Goal: Communication & Community: Answer question/provide support

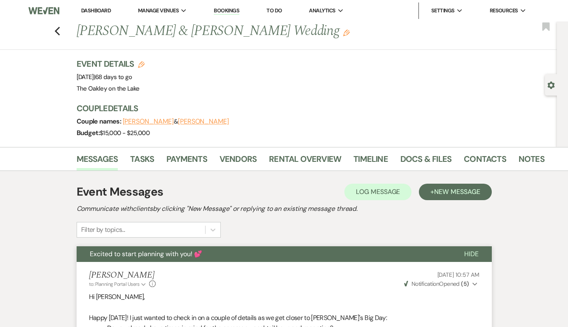
click at [91, 7] on link "Dashboard" at bounding box center [96, 10] width 30 height 7
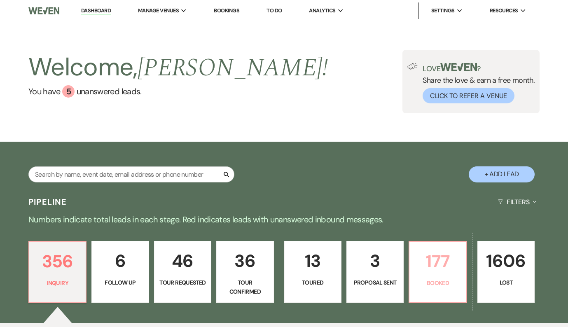
click at [456, 244] on link "177 Booked" at bounding box center [437, 272] width 58 height 62
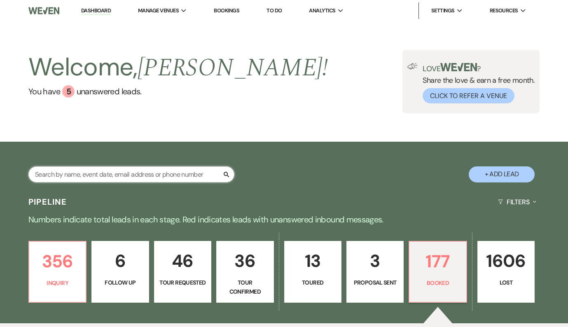
click at [82, 176] on input "text" at bounding box center [131, 174] width 206 height 16
paste input "4708342313"
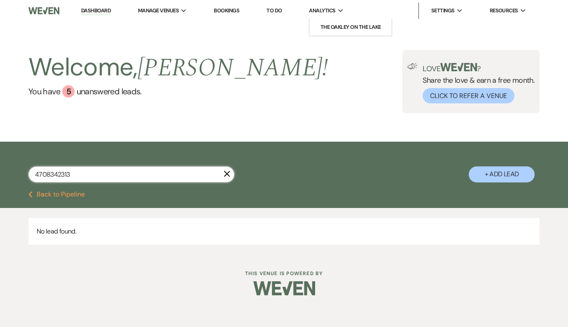
type input "4708342313"
click at [236, 10] on link "Bookings" at bounding box center [227, 10] width 26 height 7
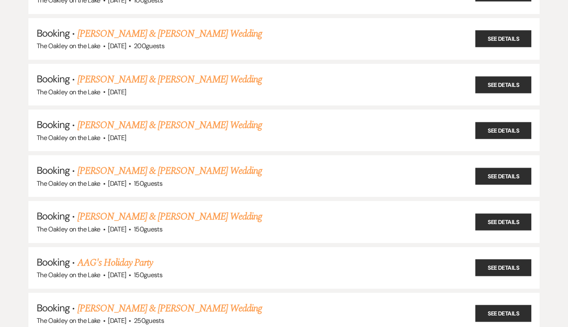
scroll to position [1089, 0]
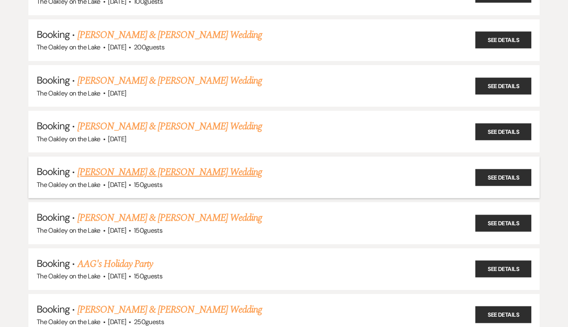
click at [156, 165] on link "Walt Thomas & Lauren Reed's Wedding" at bounding box center [169, 172] width 184 height 15
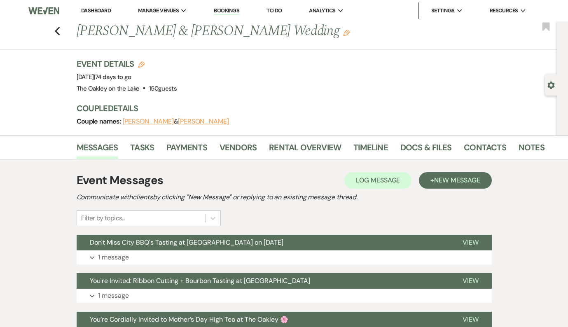
click at [257, 146] on li "Vendors" at bounding box center [243, 149] width 49 height 20
click at [184, 146] on link "Payments" at bounding box center [186, 150] width 41 height 18
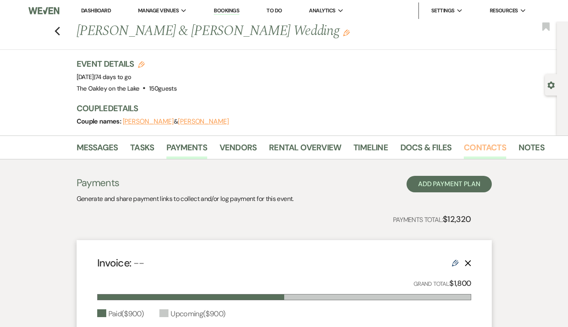
click at [480, 149] on link "Contacts" at bounding box center [484, 150] width 42 height 18
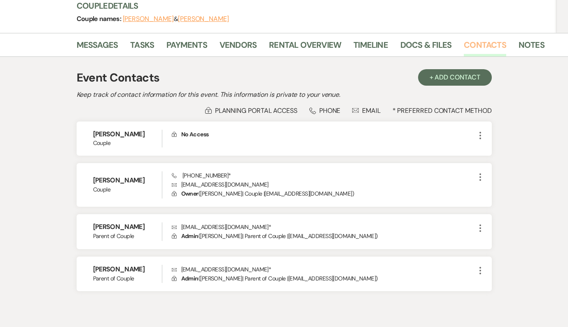
scroll to position [140, 0]
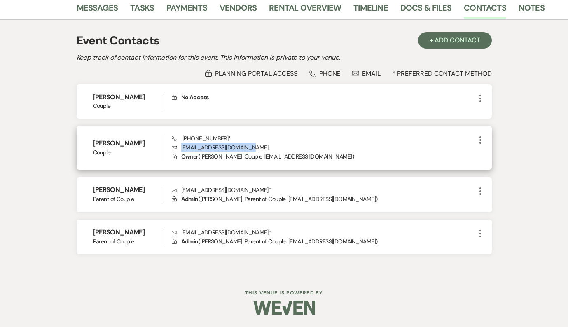
drag, startPoint x: 251, startPoint y: 147, endPoint x: 179, endPoint y: 149, distance: 72.0
click at [179, 149] on p "Envelope laurenreed1515@gmail.com" at bounding box center [323, 147] width 303 height 9
copy p "laurenreed1515@gmail.com"
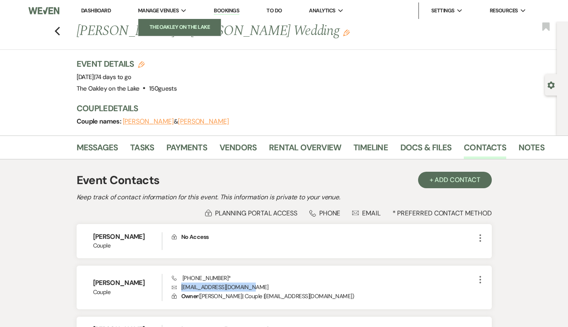
click at [177, 24] on li "The Oakley on the Lake" at bounding box center [179, 27] width 74 height 8
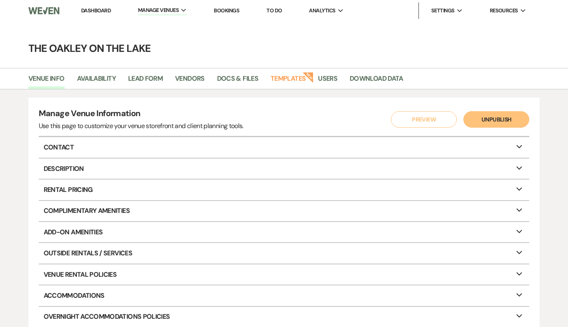
click at [233, 9] on link "Bookings" at bounding box center [227, 10] width 26 height 7
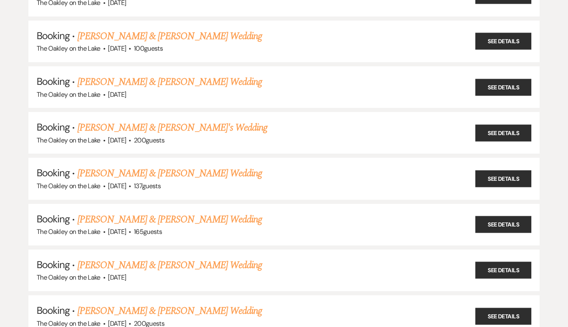
scroll to position [633, 0]
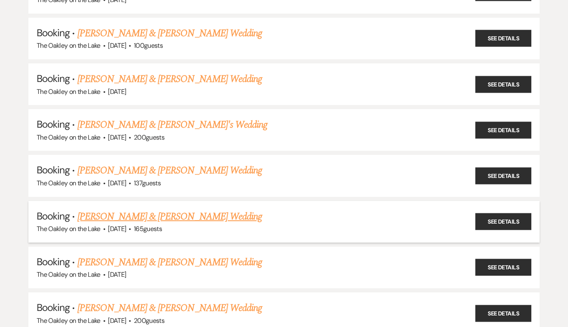
click at [192, 209] on link "Jody Scott & Regan Morris's Wedding" at bounding box center [169, 216] width 184 height 15
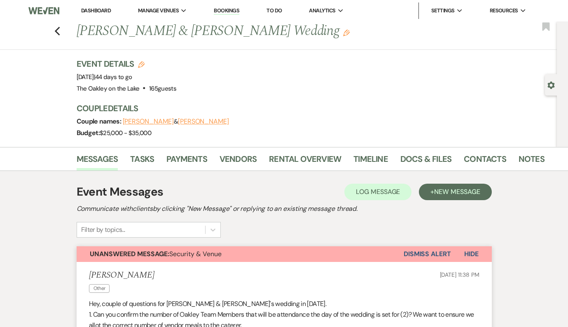
click at [431, 257] on button "Dismiss Alert" at bounding box center [426, 254] width 47 height 16
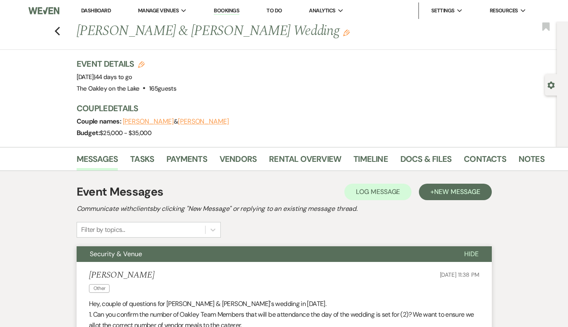
click at [83, 10] on link "Dashboard" at bounding box center [96, 10] width 30 height 7
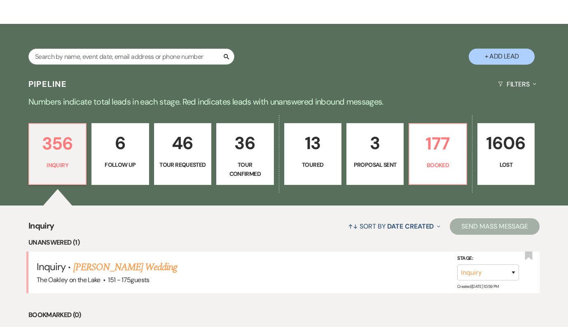
scroll to position [120, 0]
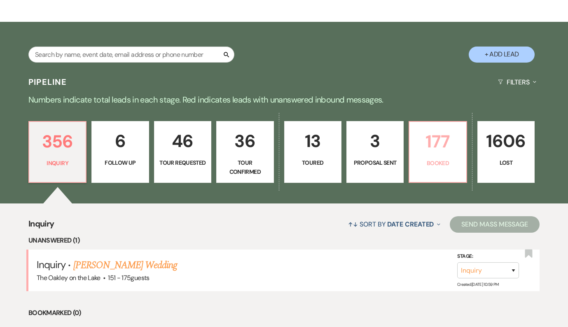
click at [446, 164] on p "Booked" at bounding box center [437, 162] width 47 height 9
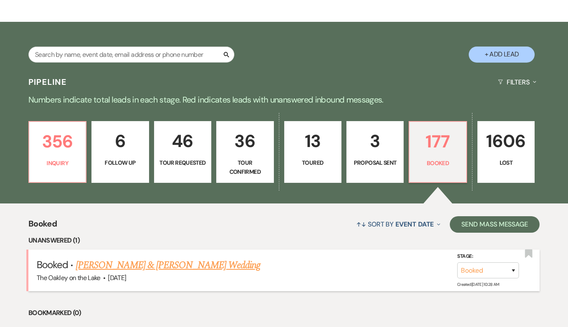
click at [186, 266] on link "Ike Nwaogu & Sael Simon's Wedding" at bounding box center [168, 265] width 184 height 15
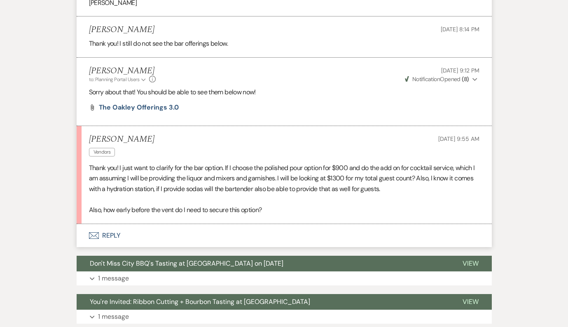
scroll to position [497, 0]
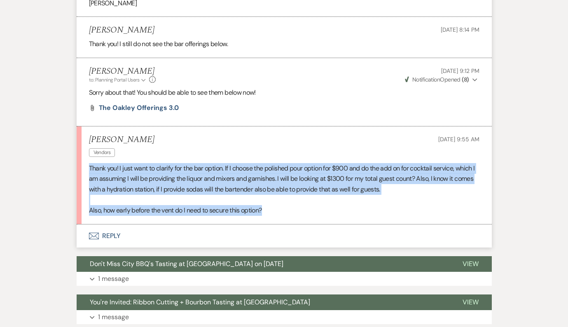
drag, startPoint x: 296, startPoint y: 214, endPoint x: 78, endPoint y: 161, distance: 224.4
click at [78, 161] on li "Sael Simon Vendors Sep 21, 2025, 9:55 AM Thank you! I just want to clarify for …" at bounding box center [284, 175] width 415 height 98
copy div "Thank you! I just want to clarify for the bar option. If I choose the polished …"
click at [108, 234] on button "Envelope Reply" at bounding box center [284, 235] width 415 height 23
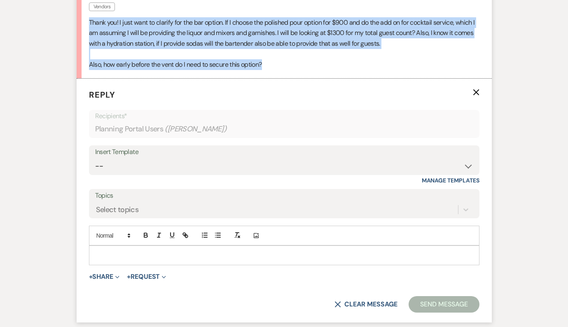
scroll to position [643, 0]
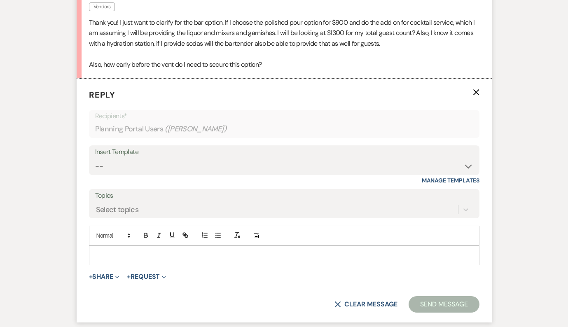
click at [137, 258] on p at bounding box center [283, 255] width 377 height 9
paste div
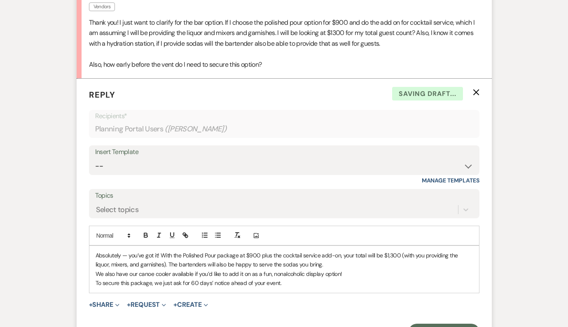
click at [130, 256] on p "Absolutely — you’ve got it! With the Polished Pour package at $900 plus the coc…" at bounding box center [283, 260] width 377 height 19
click at [321, 261] on p "Absolutely, you’ve got it! With the Polished Pour package at $900 plus the cock…" at bounding box center [283, 260] width 377 height 19
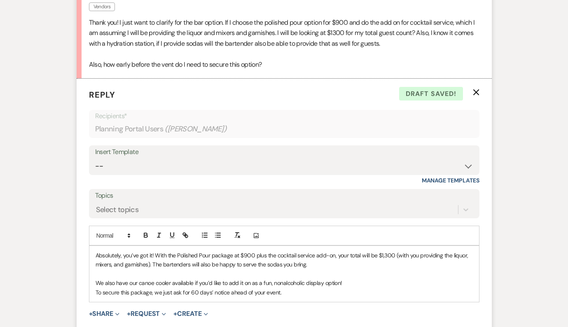
click at [352, 282] on p "We also have our canoe cooler available if you’d like to add it on as a fun, no…" at bounding box center [283, 282] width 377 height 9
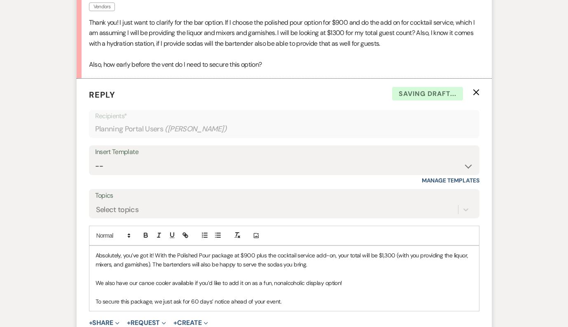
click at [304, 264] on p "Absolutely, you’ve got it! With the Polished Pour package at $900 plus the cock…" at bounding box center [283, 260] width 377 height 19
click at [403, 266] on p "Absolutely, you’ve got it! With the Polished Pour package at $900 plus the cock…" at bounding box center [283, 260] width 377 height 19
click at [345, 283] on p "We also have our canoe cooler available if you’d like to add it on as a fun, no…" at bounding box center [283, 282] width 377 height 9
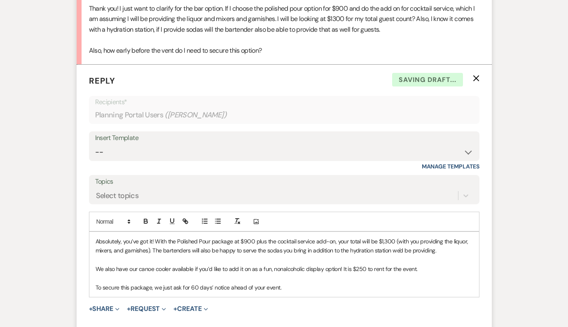
click at [287, 289] on p "To secure this package, we just ask for 60 days’ notice ahead of your event." at bounding box center [283, 287] width 377 height 9
click at [193, 285] on p "To secure this package, we just ask for 60 days’ notice ahead of your event!" at bounding box center [283, 287] width 377 height 9
click at [296, 290] on p "To secure this package, we just ask for 90 days’ notice ahead of your event!" at bounding box center [283, 287] width 377 height 9
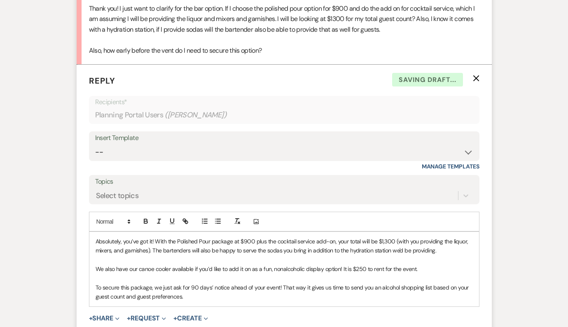
click at [347, 288] on p "To secure this package, we just ask for 90 days’ notice ahead of your event! Th…" at bounding box center [283, 292] width 377 height 19
click at [275, 298] on p "To secure this package, we just ask for 90 days’ notice ahead of your event! Th…" at bounding box center [283, 292] width 377 height 19
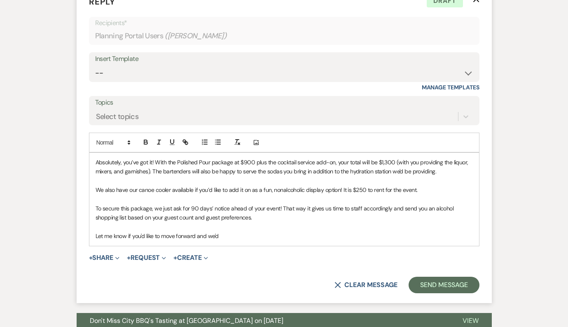
scroll to position [736, 0]
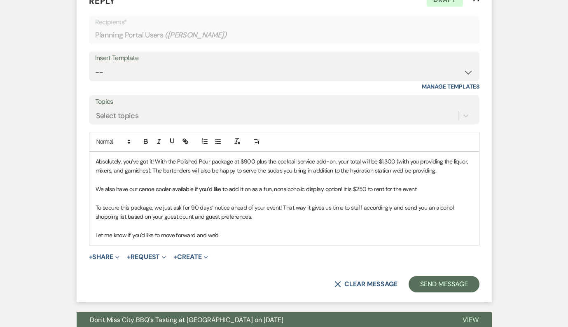
click at [96, 160] on p "Absolutely, you’ve got it! With the Polished Pour package at $900 plus the cock…" at bounding box center [283, 166] width 377 height 19
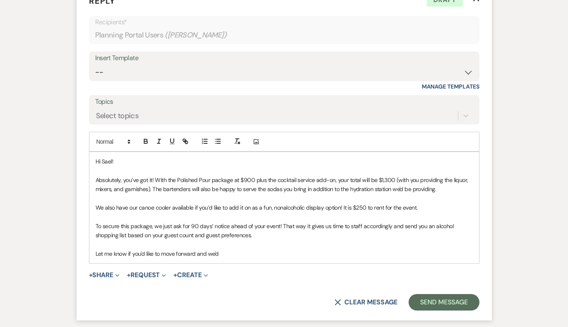
click at [408, 208] on p "We also have our canoe cooler available if you’d like to add it on as a fun, no…" at bounding box center [283, 207] width 377 height 9
click at [436, 208] on p "We also have our canoe cooler available if you’d like to add it on as a fun, no…" at bounding box center [283, 207] width 377 height 9
click at [253, 256] on p "Let me know if you'd like to move forward and we'd" at bounding box center [283, 253] width 377 height 9
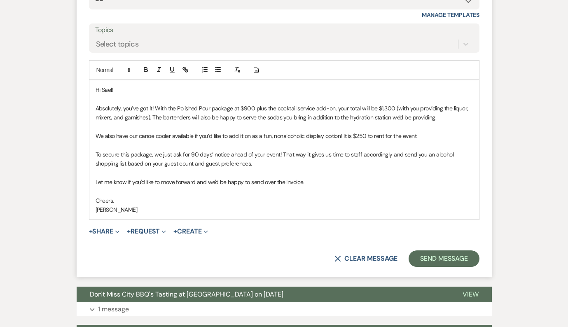
scroll to position [808, 0]
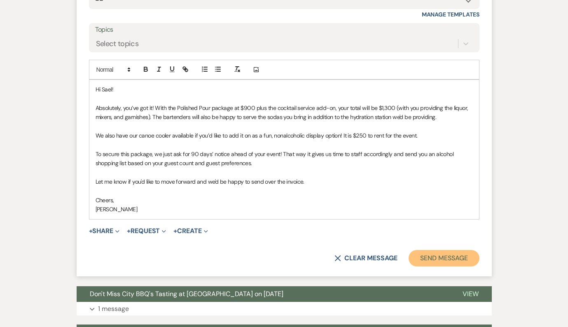
click at [457, 260] on button "Send Message" at bounding box center [443, 258] width 70 height 16
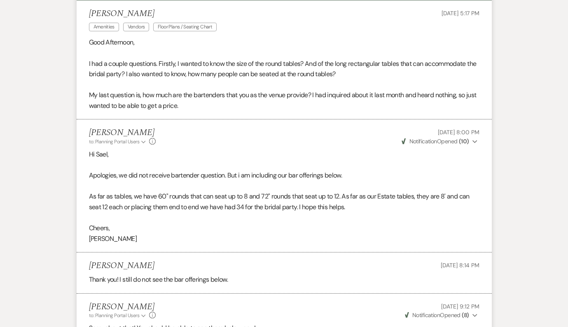
scroll to position [0, 0]
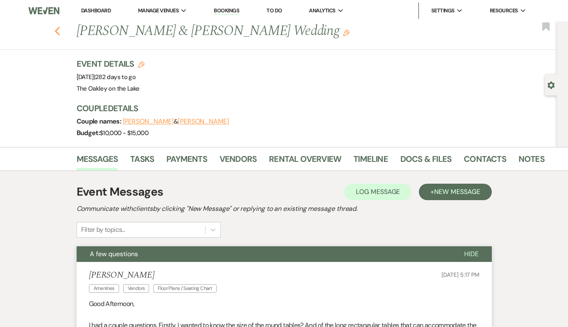
click at [57, 30] on use "button" at bounding box center [56, 31] width 5 height 9
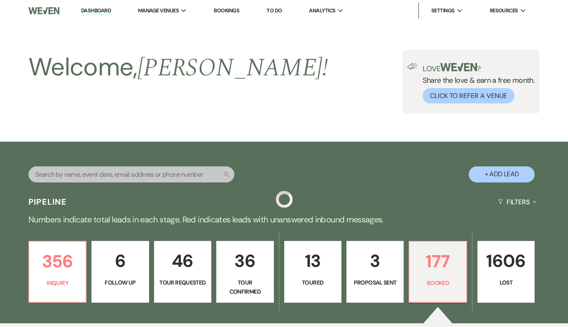
scroll to position [120, 0]
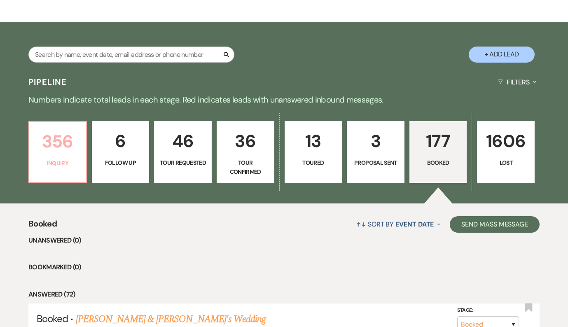
click at [65, 151] on p "356" at bounding box center [57, 142] width 47 height 28
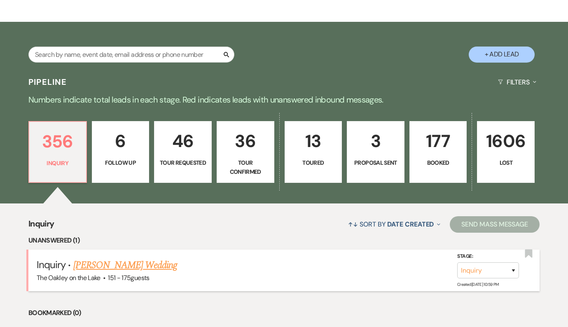
click at [96, 266] on link "Ejiro Okpodu's Wedding" at bounding box center [125, 265] width 104 height 15
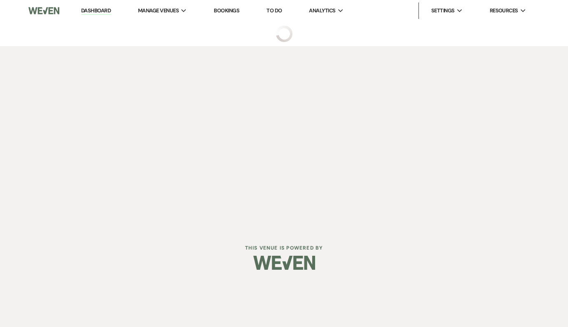
select select "4"
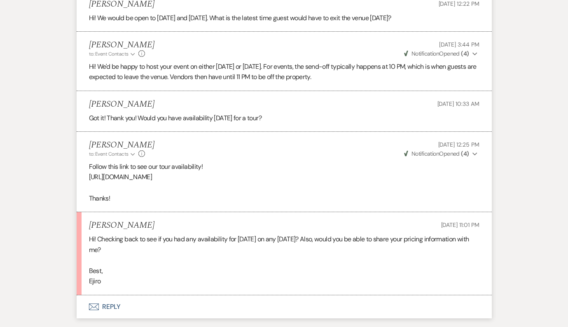
scroll to position [1163, 0]
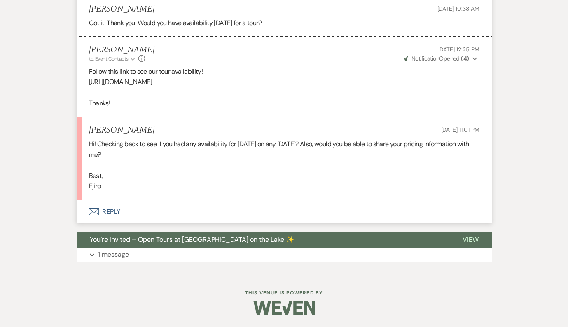
click at [110, 212] on button "Envelope Reply" at bounding box center [284, 211] width 415 height 23
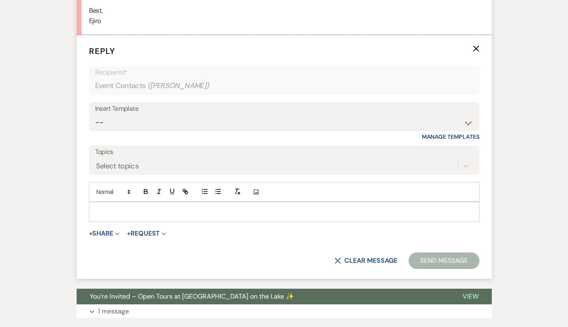
scroll to position [1321, 0]
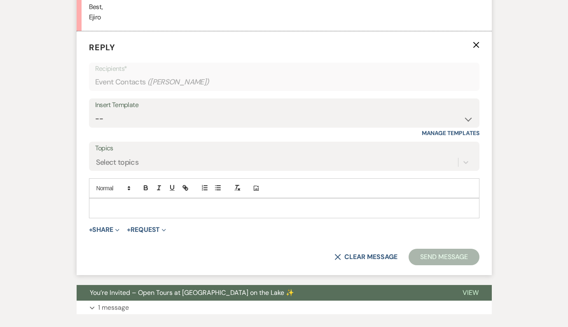
click at [122, 212] on p at bounding box center [283, 207] width 377 height 9
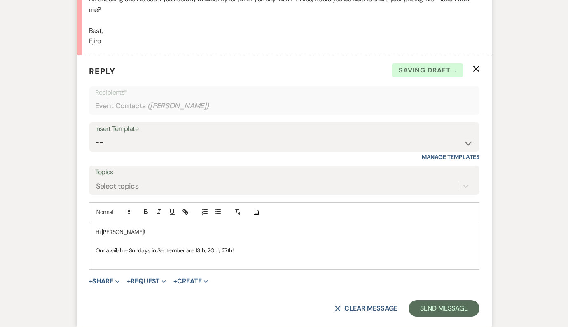
scroll to position [1297, 0]
click at [130, 151] on select "-- Weven Planning Portal Introduction (Booked Events) Tour Request Response Fol…" at bounding box center [284, 143] width 378 height 16
click at [140, 255] on p "Our available Sundays in September are 13th, 20th, 27th!" at bounding box center [283, 250] width 377 height 9
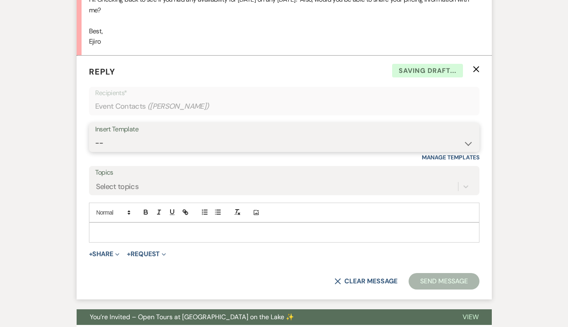
click at [150, 146] on select "-- Weven Planning Portal Introduction (Booked Events) Tour Request Response Fol…" at bounding box center [284, 143] width 378 height 16
select select "3880"
click at [95, 146] on select "-- Weven Planning Portal Introduction (Booked Events) Tour Request Response Fol…" at bounding box center [284, 143] width 378 height 16
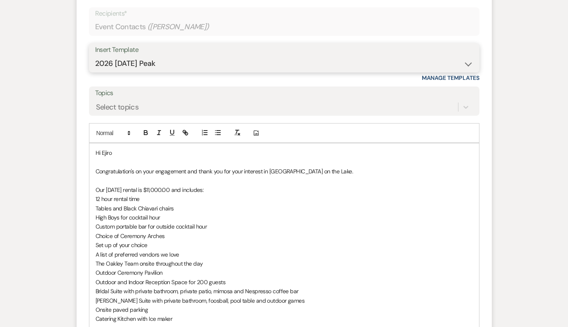
scroll to position [1377, 0]
click at [151, 175] on p "Congratulation's on your engagement and thank you for your interest in The Oakl…" at bounding box center [283, 170] width 377 height 9
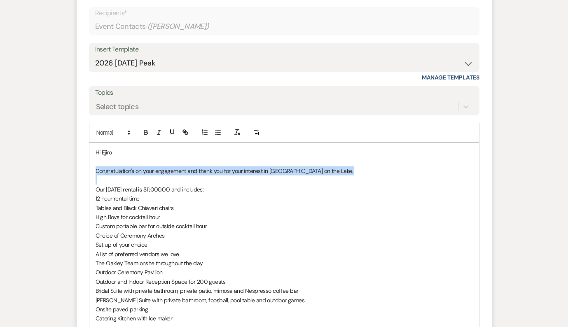
click at [151, 175] on p "Congratulation's on your engagement and thank you for your interest in The Oakl…" at bounding box center [283, 170] width 377 height 9
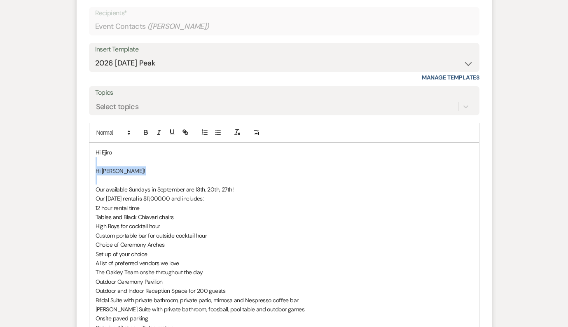
drag, startPoint x: 120, startPoint y: 190, endPoint x: 91, endPoint y: 172, distance: 33.5
click at [91, 172] on div "Hi Ejiro Hi Ejiro! Our available Sundays in September are 13th, 20th, 27th! Our…" at bounding box center [283, 281] width 389 height 277
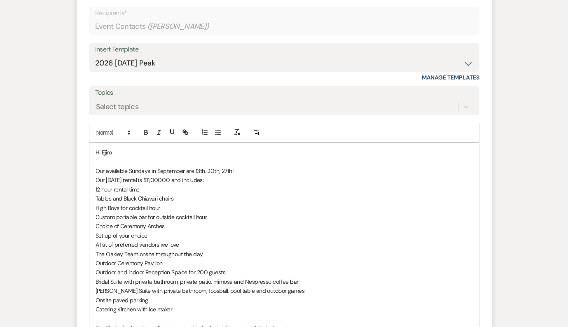
scroll to position [1367, 0]
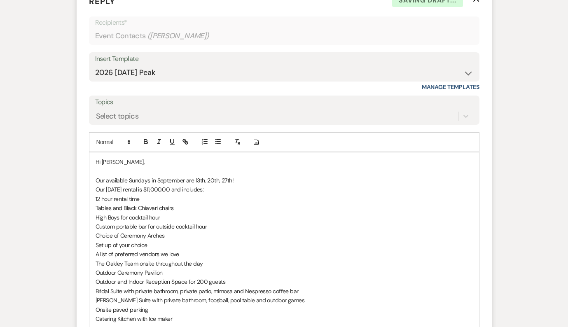
click at [236, 185] on p "Our available Sundays in September are 13th, 20th, 27th!" at bounding box center [283, 180] width 377 height 9
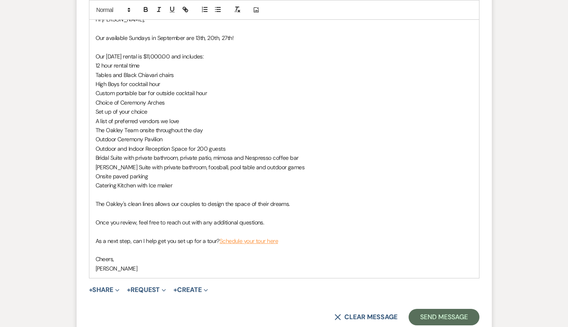
scroll to position [1514, 0]
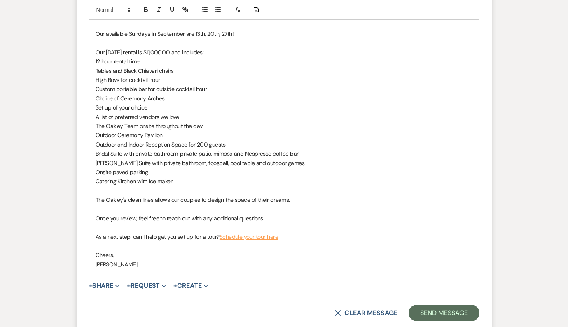
click at [105, 269] on p "[PERSON_NAME]" at bounding box center [283, 264] width 377 height 9
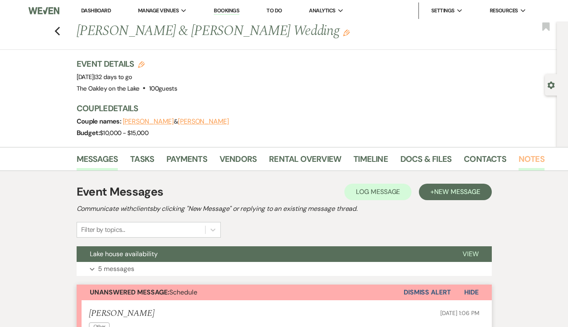
click at [524, 163] on link "Notes" at bounding box center [531, 161] width 26 height 18
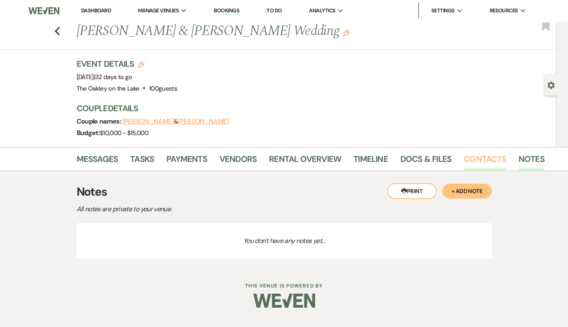
click at [487, 163] on link "Contacts" at bounding box center [484, 161] width 42 height 18
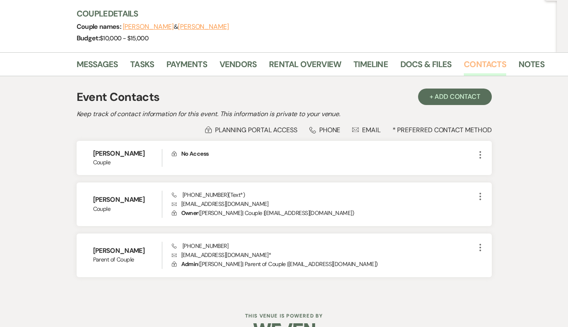
scroll to position [97, 0]
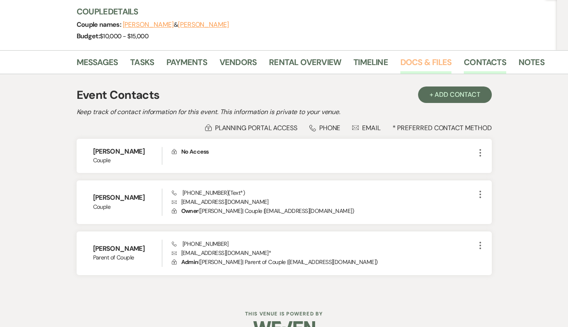
click at [400, 66] on link "Docs & Files" at bounding box center [425, 65] width 51 height 18
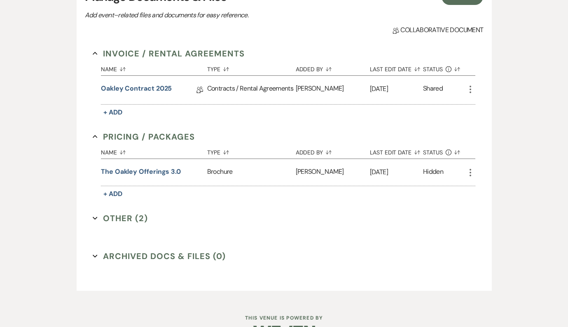
scroll to position [207, 0]
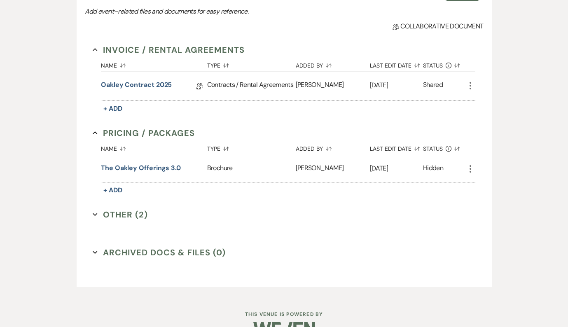
click at [123, 215] on button "Other (2) Expand" at bounding box center [120, 214] width 55 height 12
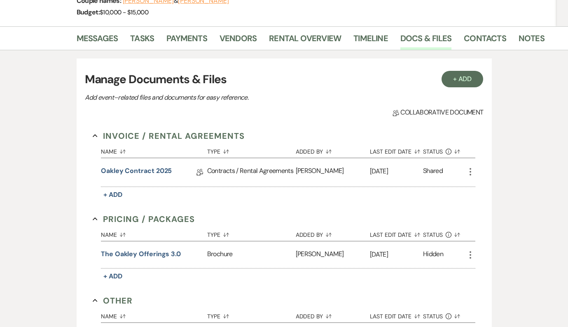
scroll to position [121, 0]
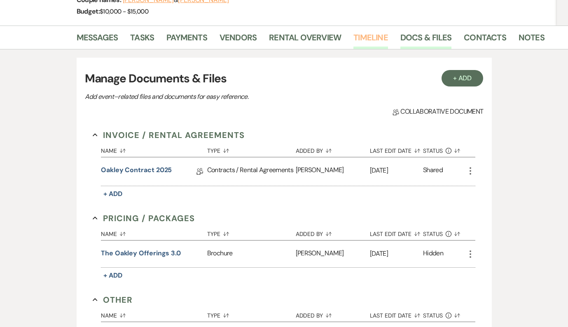
click at [379, 37] on link "Timeline" at bounding box center [370, 40] width 35 height 18
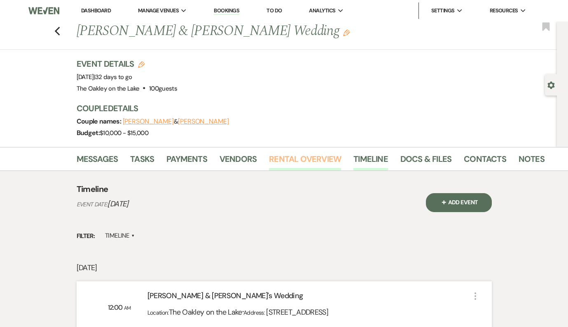
click at [291, 156] on link "Rental Overview" at bounding box center [305, 161] width 72 height 18
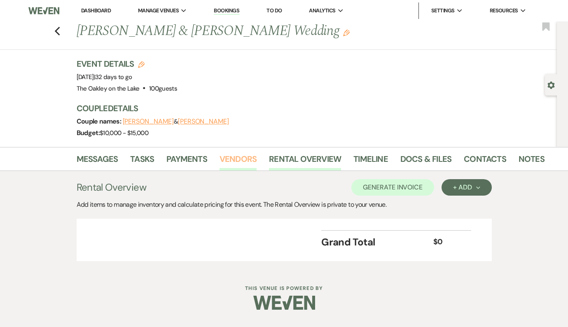
click at [233, 154] on link "Vendors" at bounding box center [237, 161] width 37 height 18
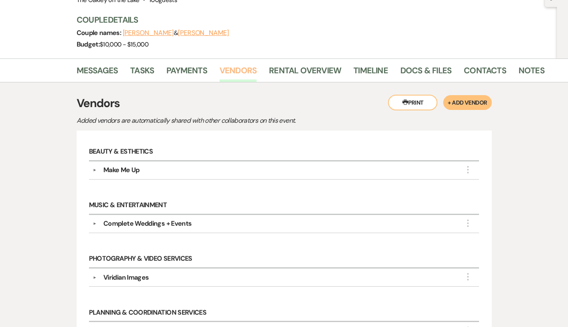
scroll to position [87, 0]
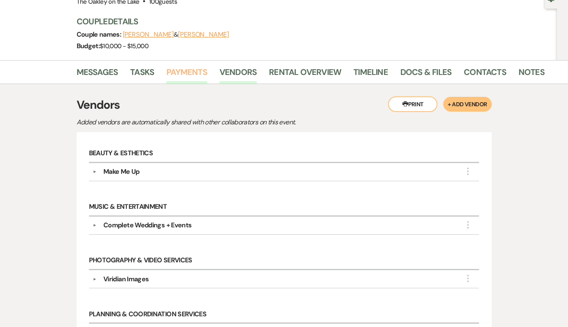
click at [182, 74] on link "Payments" at bounding box center [186, 74] width 41 height 18
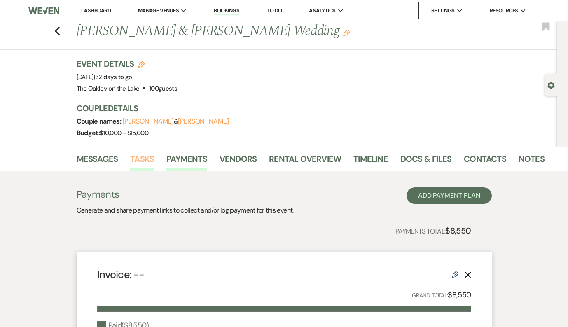
click at [140, 166] on link "Tasks" at bounding box center [142, 161] width 24 height 18
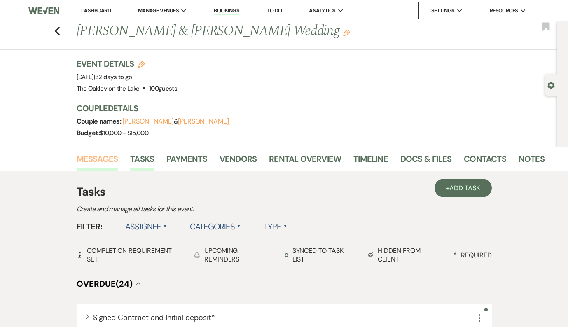
click at [103, 160] on link "Messages" at bounding box center [98, 161] width 42 height 18
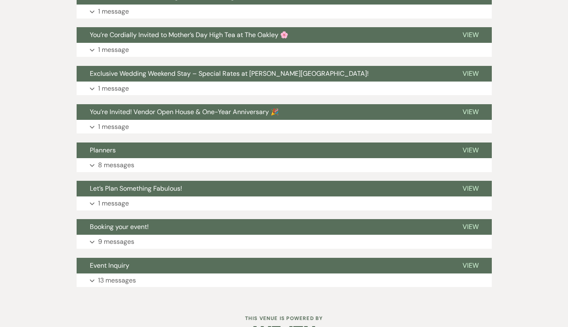
scroll to position [498, 0]
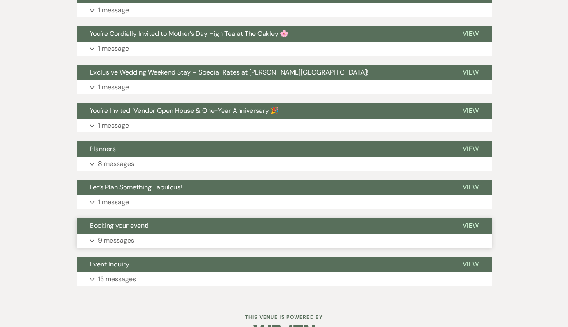
click at [158, 234] on button "Expand 9 messages" at bounding box center [284, 240] width 415 height 14
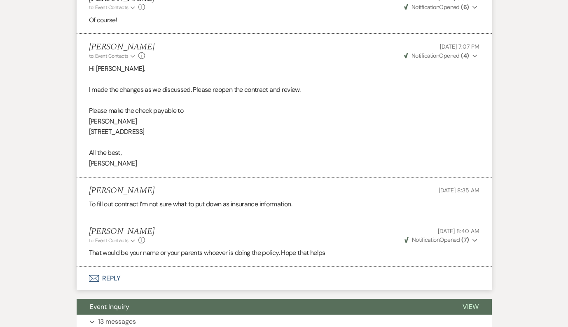
scroll to position [1258, 0]
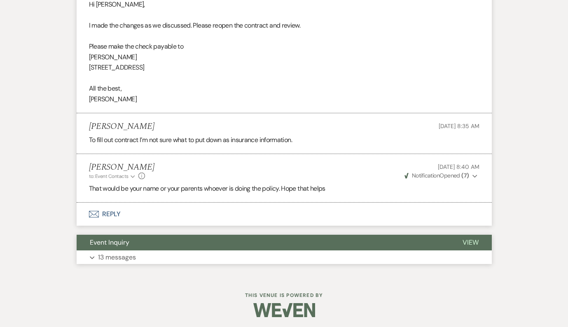
click at [159, 253] on button "Expand 13 messages" at bounding box center [284, 257] width 415 height 14
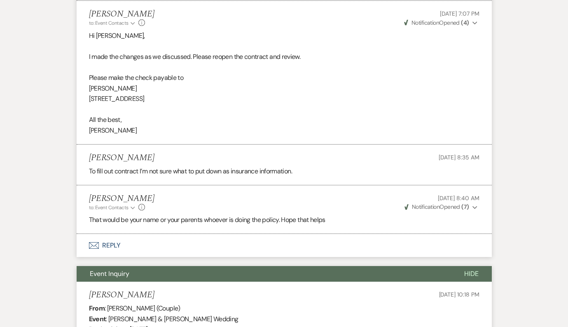
scroll to position [1278, 0]
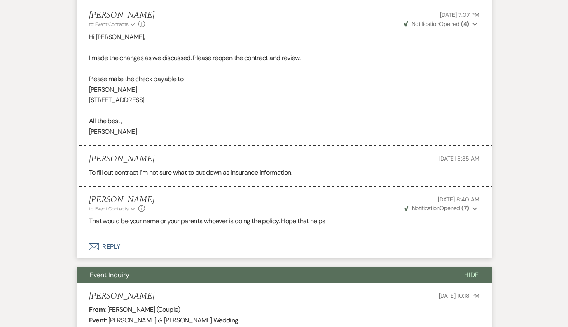
click at [146, 275] on button "Event Inquiry" at bounding box center [264, 275] width 374 height 16
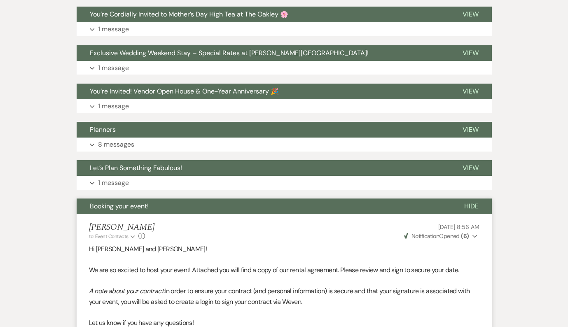
scroll to position [515, 0]
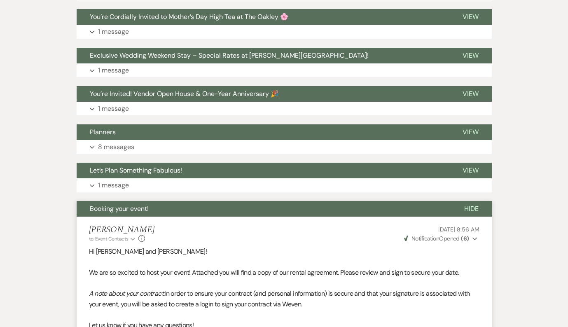
click at [141, 212] on span "Booking your event!" at bounding box center [119, 208] width 59 height 9
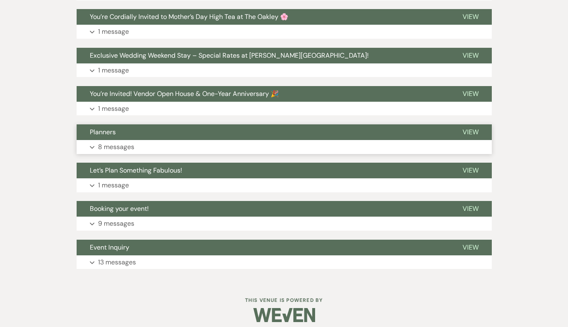
click at [128, 142] on p "8 messages" at bounding box center [116, 147] width 36 height 11
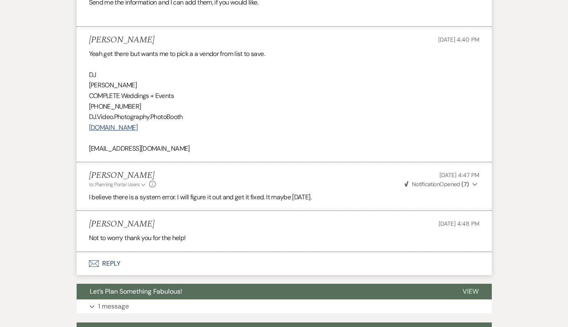
scroll to position [1111, 0]
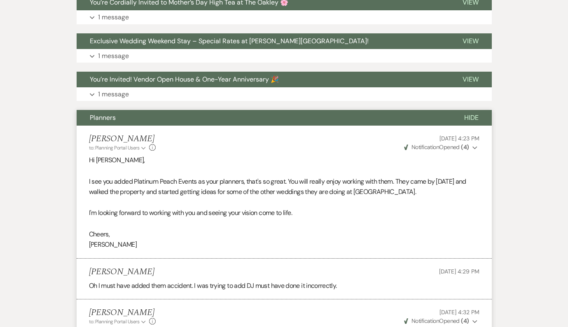
click at [115, 121] on span "Planners" at bounding box center [103, 117] width 26 height 9
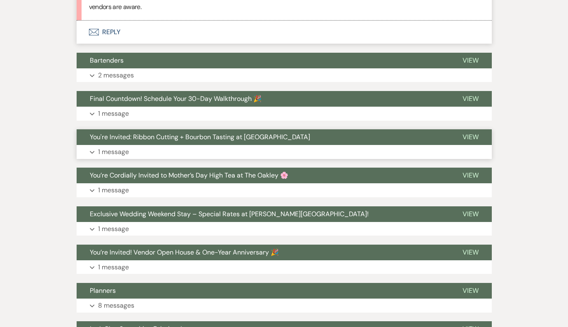
scroll to position [347, 0]
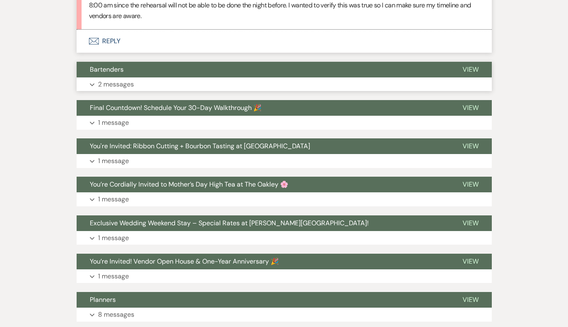
click at [104, 85] on p "2 messages" at bounding box center [116, 84] width 36 height 11
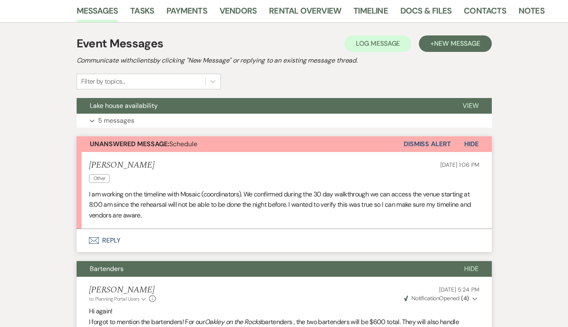
scroll to position [140, 0]
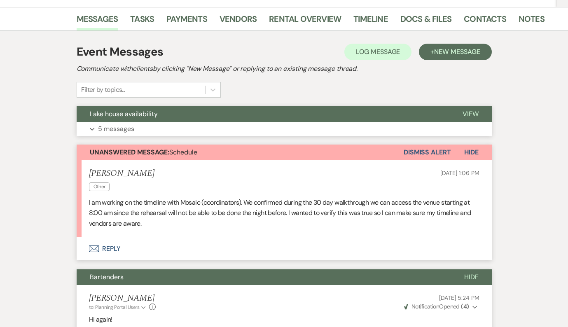
click at [166, 121] on button "Lake house availability" at bounding box center [263, 114] width 373 height 16
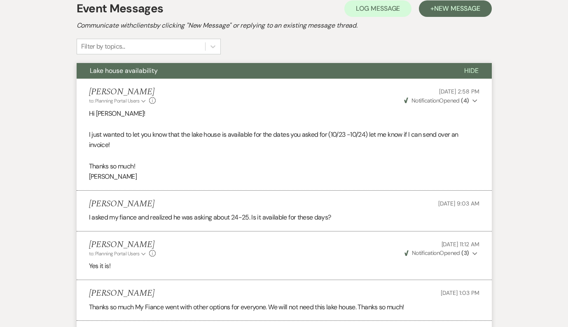
scroll to position [158, 0]
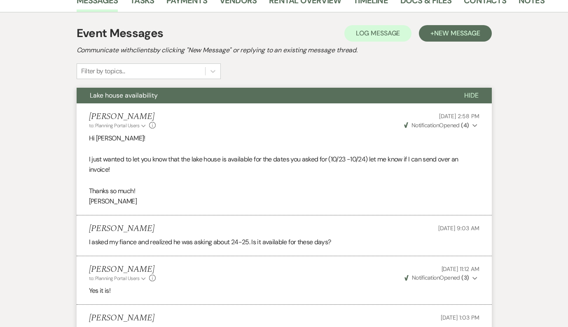
click at [188, 93] on button "Lake house availability" at bounding box center [264, 96] width 374 height 16
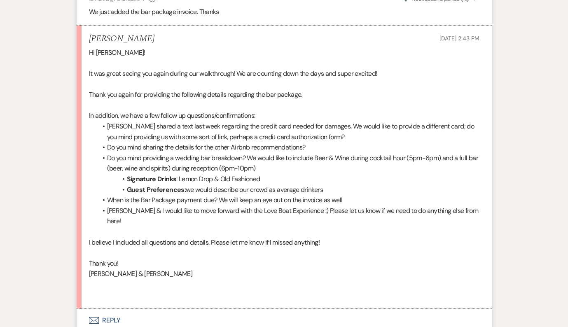
scroll to position [682, 0]
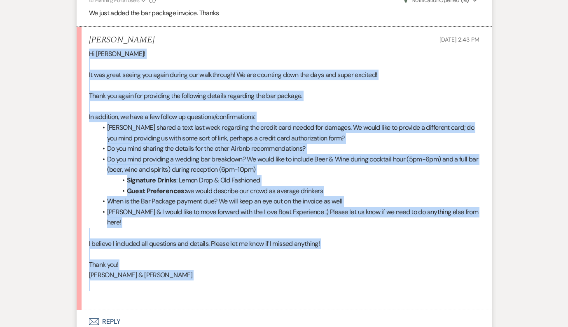
drag, startPoint x: 146, startPoint y: 270, endPoint x: 87, endPoint y: 55, distance: 222.4
click at [87, 55] on li "Brianna Watson Sep 18, 2025, 2:43 PM Hi Angela! It was great seeing you again d…" at bounding box center [284, 168] width 415 height 283
copy div "Hi Angela! It was great seeing you again during our walkthrough! We are countin…"
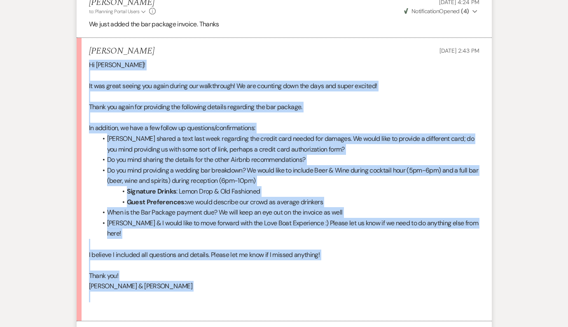
scroll to position [670, 0]
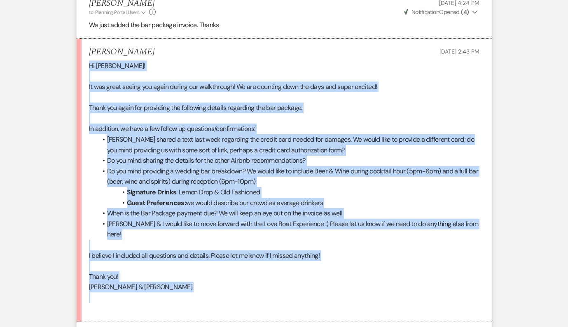
click at [402, 86] on p "It was great seeing you again during our walkthrough! We are counting down the …" at bounding box center [284, 87] width 390 height 11
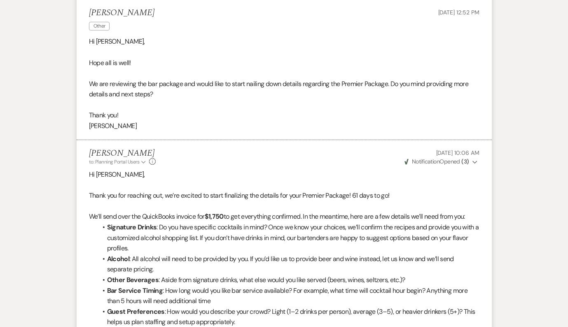
scroll to position [0, 0]
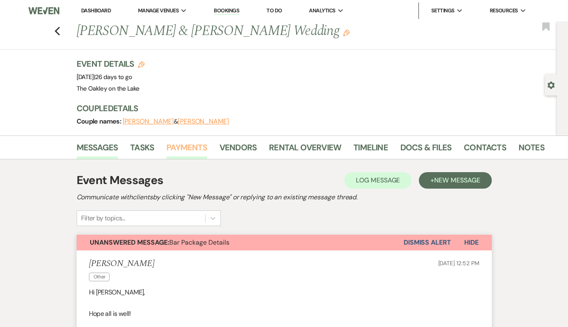
click at [185, 149] on link "Payments" at bounding box center [186, 150] width 41 height 18
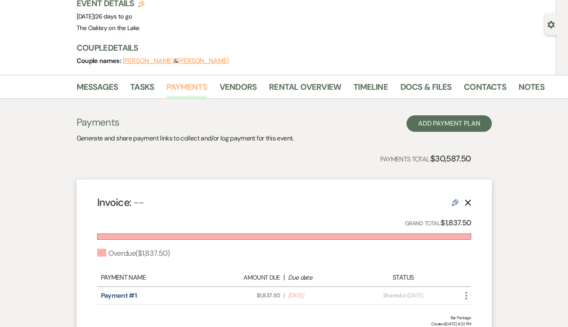
scroll to position [60, 0]
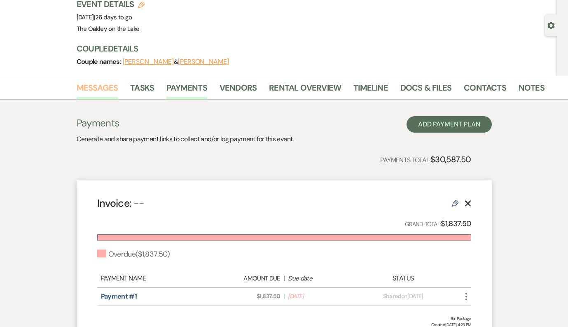
click at [105, 91] on link "Messages" at bounding box center [98, 90] width 42 height 18
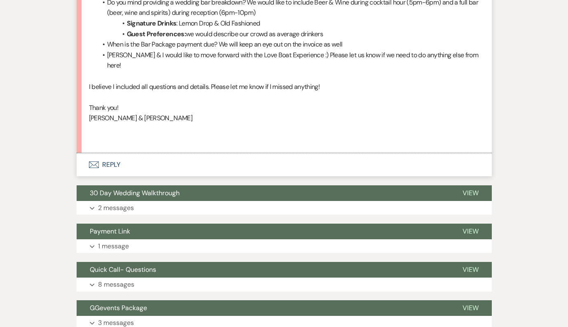
click at [127, 156] on button "Envelope Reply" at bounding box center [284, 164] width 415 height 23
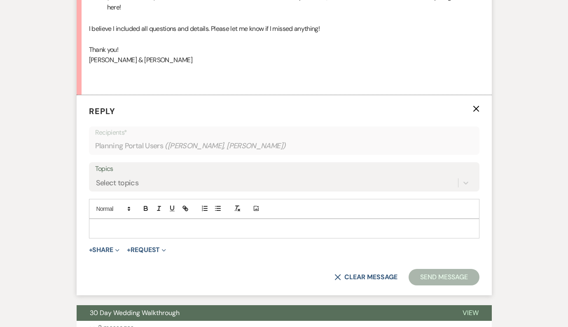
scroll to position [903, 0]
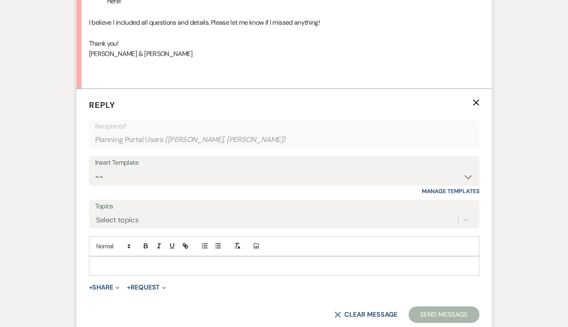
click at [123, 261] on p at bounding box center [283, 265] width 377 height 9
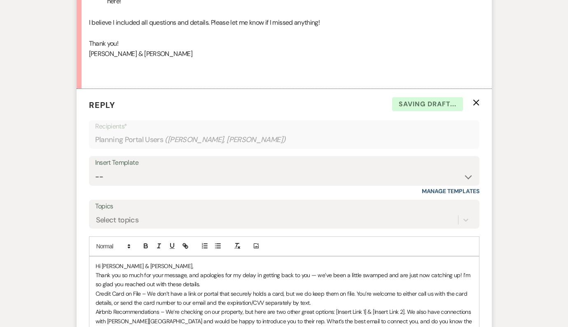
click at [156, 261] on p "Hi Brianna & Michael," at bounding box center [283, 265] width 377 height 9
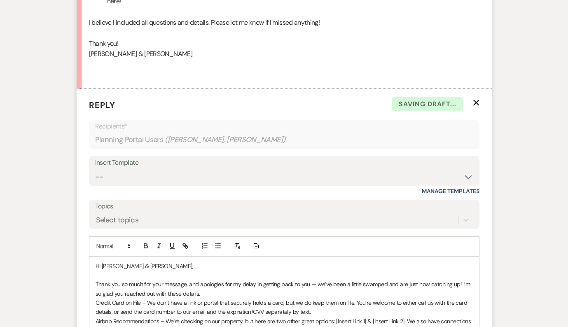
click at [239, 283] on p "Thank you so much for your message, and apologies for my delay in getting back …" at bounding box center [283, 288] width 377 height 19
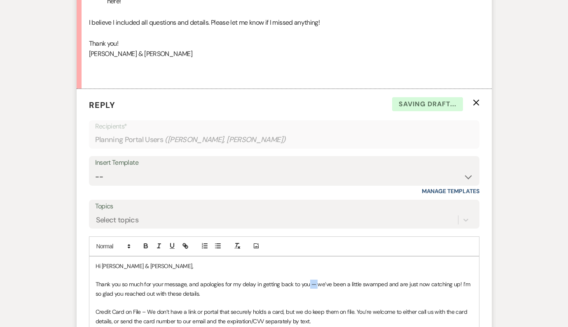
drag, startPoint x: 317, startPoint y: 273, endPoint x: 308, endPoint y: 273, distance: 9.5
click at [308, 279] on p "Thank you so much for your message, and apologies for my delay in getting back …" at bounding box center [283, 288] width 377 height 19
click at [361, 281] on p "Thank you so much for your message, and apologies for my delay in getting back …" at bounding box center [283, 288] width 377 height 19
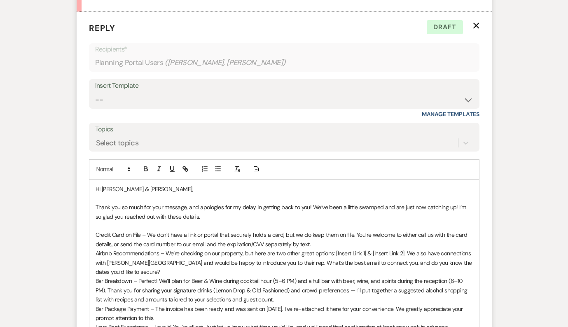
scroll to position [979, 0]
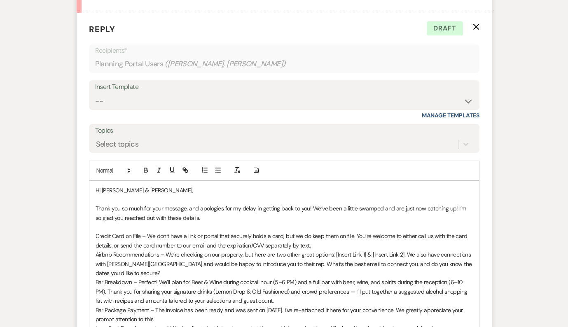
click at [326, 231] on p "Credit Card on File – We don’t have a link or portal that securely holds a card…" at bounding box center [283, 240] width 377 height 19
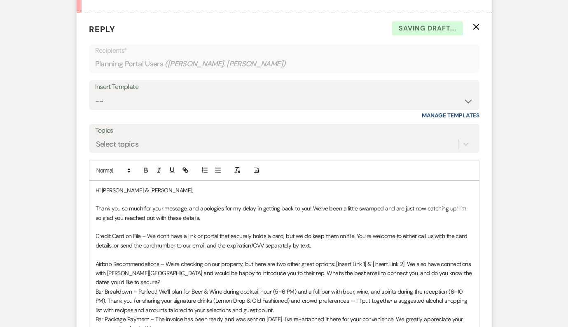
click at [162, 270] on p "Airbnb Recommendations – We’re checking on our property, but here are two other…" at bounding box center [283, 273] width 377 height 28
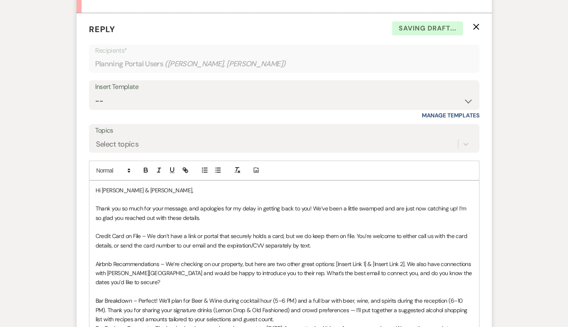
click at [259, 306] on p "Bar Breakdown – Perfect! We’ll plan for Beer & Wine during cocktail hour (5–6 P…" at bounding box center [283, 310] width 377 height 28
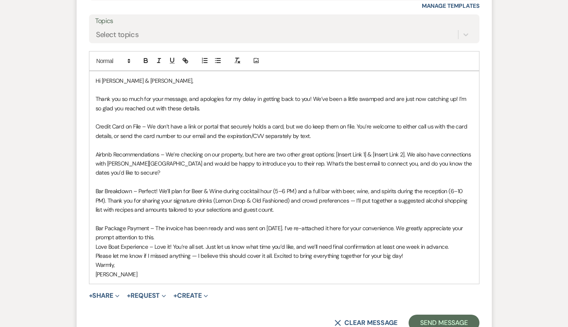
scroll to position [1089, 0]
click at [188, 226] on p "Bar Package Payment – The invoice has been ready and was sent on August 25. I’v…" at bounding box center [283, 232] width 377 height 19
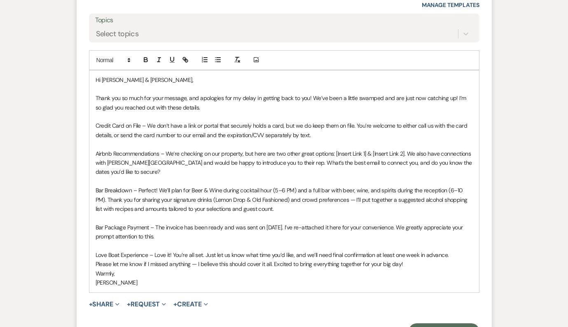
click at [455, 250] on p "Love Boat Experience – Love it! You’re all set. Just let us know what time you’…" at bounding box center [283, 254] width 377 height 9
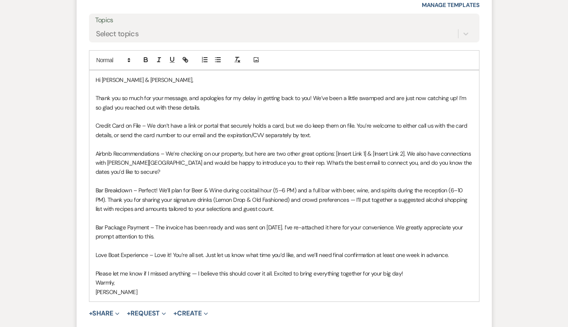
click at [420, 269] on p "Please let me know if I missed anything — I believe this should cover it all. E…" at bounding box center [283, 273] width 377 height 9
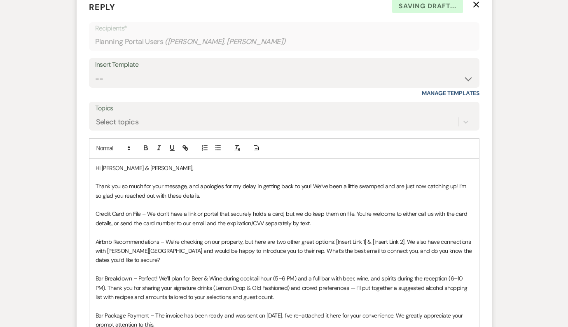
scroll to position [1002, 0]
drag, startPoint x: 192, startPoint y: 182, endPoint x: 455, endPoint y: 177, distance: 263.1
click at [455, 181] on p "Thank you so much for your message, and apologies for my delay in getting back …" at bounding box center [283, 190] width 377 height 19
drag, startPoint x: 214, startPoint y: 185, endPoint x: 145, endPoint y: 185, distance: 68.7
click at [145, 185] on p "Thank you so much for your message, and apologies for my delay in getting back …" at bounding box center [283, 190] width 377 height 19
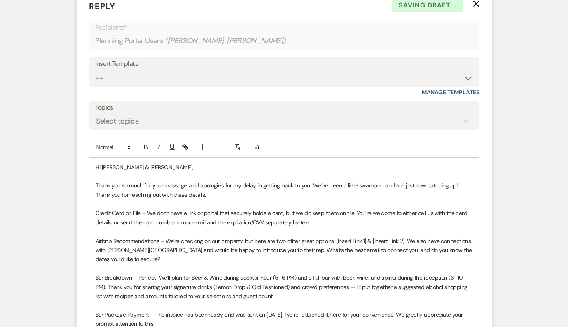
click at [233, 183] on p "Thank you so much for your message, and apologies for my delay in getting back …" at bounding box center [283, 190] width 377 height 19
drag, startPoint x: 147, startPoint y: 203, endPoint x: 79, endPoint y: 203, distance: 67.9
click at [79, 203] on form "Reply X Saving draft... Recipients* Planning Portal Users ( Brianna Watson, Mic…" at bounding box center [284, 222] width 415 height 465
drag, startPoint x: 164, startPoint y: 228, endPoint x: 95, endPoint y: 228, distance: 69.6
click at [95, 228] on div "Hi Brianna & Michael, Thank you so much for your message, and apologies for my …" at bounding box center [283, 278] width 389 height 240
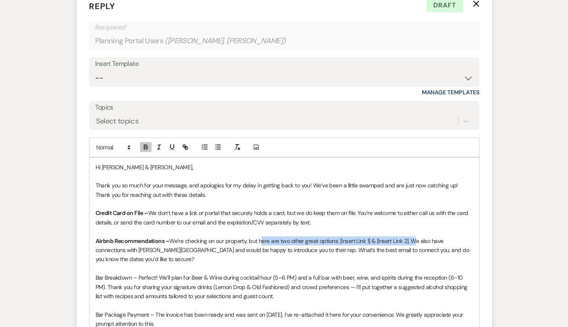
drag, startPoint x: 412, startPoint y: 231, endPoint x: 260, endPoint y: 231, distance: 151.9
click at [260, 236] on p "Airbnb Recommendations – We’re checking on our property, but here are two other…" at bounding box center [283, 250] width 377 height 28
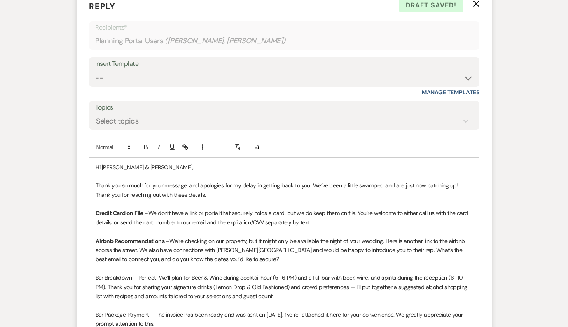
click at [457, 236] on p "Airbnb Recommendations – We’re checking on our property, but it might only be a…" at bounding box center [283, 250] width 377 height 28
click at [452, 236] on p "Airbnb Recommendations – We’re checking on our property, but it might only be a…" at bounding box center [283, 250] width 377 height 28
click at [103, 240] on p "Airbnb Recommendations – We’re checking on our property, but it might only be a…" at bounding box center [283, 250] width 377 height 28
drag, startPoint x: 177, startPoint y: 248, endPoint x: 210, endPoint y: 249, distance: 33.0
click at [210, 249] on p "Airbnb Recommendations – We’re checking on our property, but it might only be a…" at bounding box center [283, 250] width 377 height 28
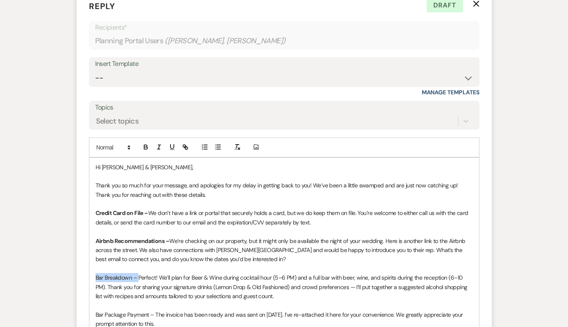
drag, startPoint x: 138, startPoint y: 265, endPoint x: 88, endPoint y: 265, distance: 50.2
click at [88, 265] on form "Reply X Draft Recipients* Planning Portal Users ( Brianna Watson, Michael Hubba…" at bounding box center [284, 222] width 415 height 465
click at [216, 249] on p "Airbnb Recommendations – We’re checking on our property, but it might only be a…" at bounding box center [283, 250] width 377 height 28
click at [240, 247] on p "Airbnb Recommendations – We’re checking on our property, but it might only be a…" at bounding box center [283, 250] width 377 height 28
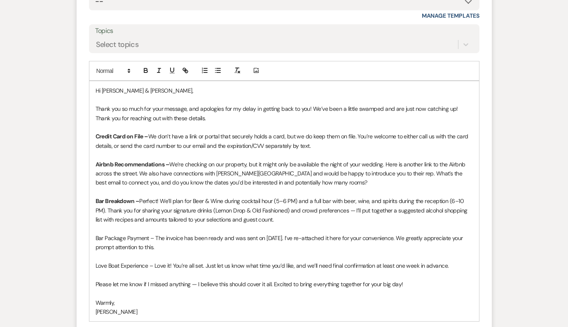
scroll to position [1080, 0]
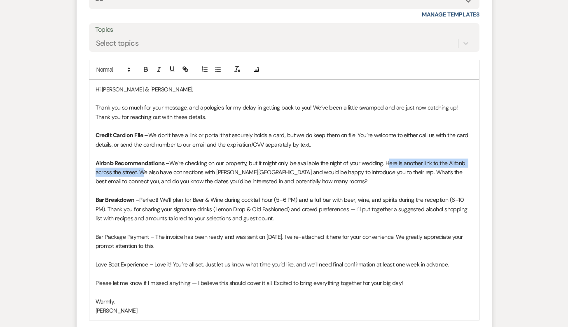
drag, startPoint x: 139, startPoint y: 162, endPoint x: 385, endPoint y: 151, distance: 246.4
click at [385, 158] on p "Airbnb Recommendations – We’re checking on our property, but it might only be a…" at bounding box center [283, 172] width 377 height 28
click at [184, 65] on icon "button" at bounding box center [185, 68] width 7 height 7
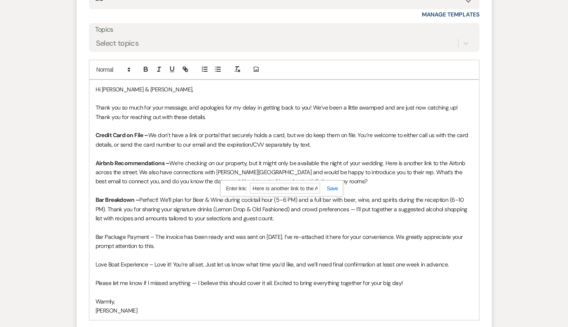
paste input "https://www.airbnb.com/rooms/705136166397774056?search_mode=regular_search&adul…"
type input "https://www.airbnb.com/rooms/705136166397774056?search_mode=regular_search&adul…"
click at [333, 185] on link at bounding box center [329, 188] width 18 height 6
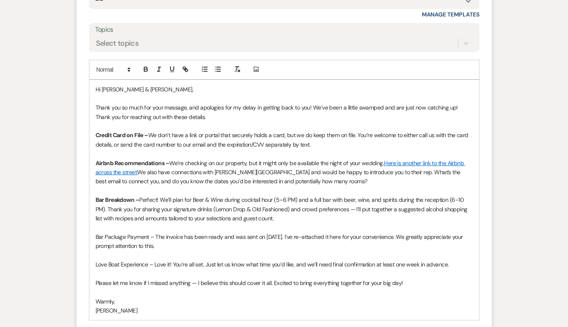
click at [377, 172] on p "Airbnb Recommendations – We’re checking on our property, but it might only be a…" at bounding box center [283, 172] width 377 height 28
click at [353, 198] on p "Bar Breakdown – Perfect! We’ll plan for Beer & Wine during cocktail hour (5–6 P…" at bounding box center [283, 209] width 377 height 28
click at [401, 209] on p "Bar Breakdown – Perfect! We’ll plan for Beer & Wine during cocktail hour (5–6 P…" at bounding box center [283, 209] width 377 height 28
drag, startPoint x: 155, startPoint y: 226, endPoint x: 94, endPoint y: 222, distance: 61.1
click at [94, 223] on div "Hi Brianna & Michael, Thank you so much for your message, and apologies for my …" at bounding box center [283, 200] width 389 height 240
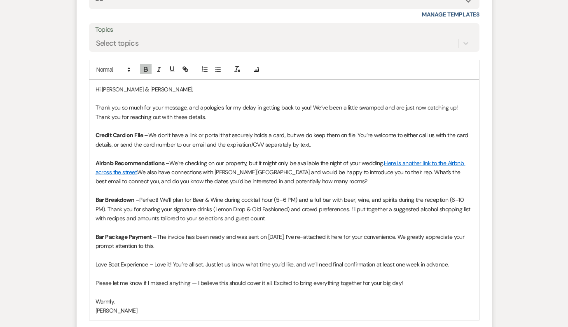
click at [170, 232] on p "Bar Package Payment – The invoice has been ready and was sent on August 25. I’v…" at bounding box center [283, 241] width 377 height 19
click at [279, 208] on p "Bar Breakdown – Perfect! We’ll plan for Beer & Wine during cocktail hour (5–6 P…" at bounding box center [283, 209] width 377 height 28
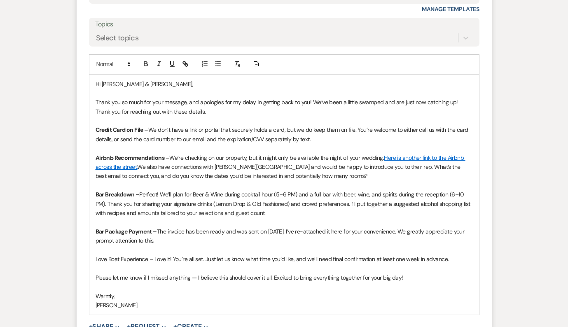
scroll to position [1088, 0]
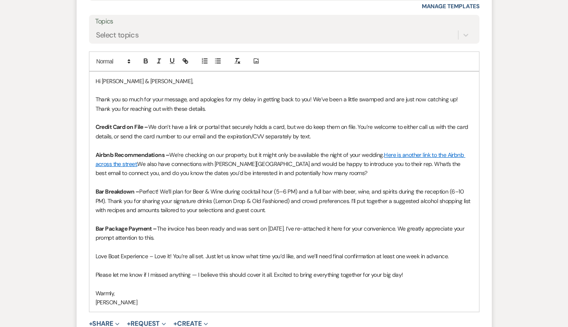
click at [342, 224] on p "Bar Package Payment – The invoice has been ready and was sent on August 25. I’v…" at bounding box center [283, 233] width 377 height 19
drag, startPoint x: 152, startPoint y: 242, endPoint x: 83, endPoint y: 242, distance: 69.2
click at [83, 242] on form "Reply X Draft saved! Recipients* Planning Portal Users ( Brianna Watson, Michae…" at bounding box center [284, 136] width 415 height 465
click at [99, 289] on p "Warmly," at bounding box center [283, 293] width 377 height 9
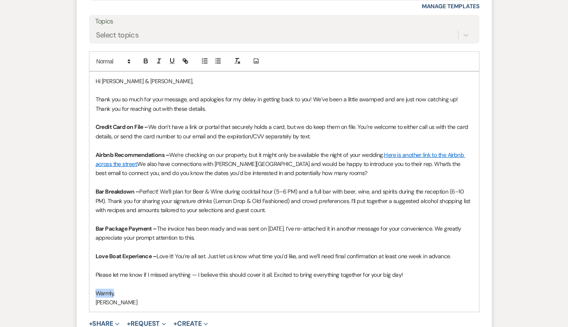
click at [99, 289] on p "Warmly," at bounding box center [283, 293] width 377 height 9
click at [101, 298] on p "Angela" at bounding box center [283, 302] width 377 height 9
click at [197, 270] on p "Please let me know if I missed anything — I believe this should cover it all. E…" at bounding box center [283, 274] width 377 height 9
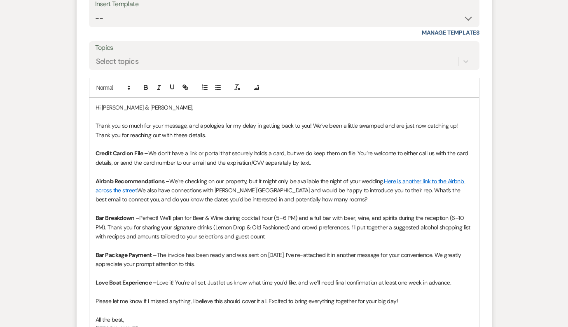
scroll to position [1063, 0]
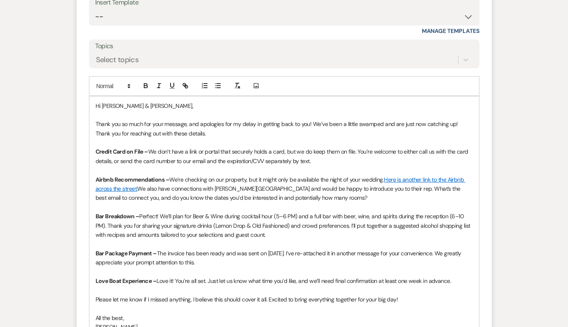
click at [233, 119] on p "Thank you so much for your message, and apologies for my delay in getting back …" at bounding box center [283, 128] width 377 height 19
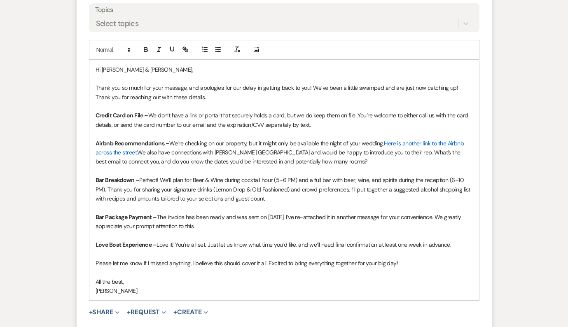
scroll to position [1098, 0]
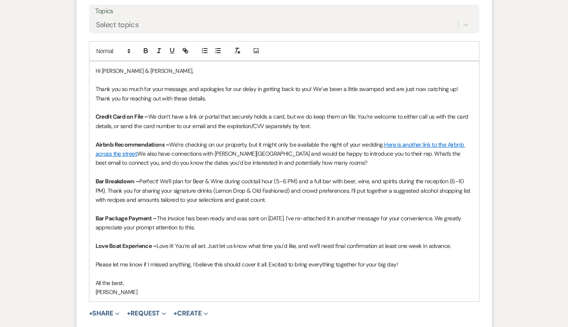
click at [210, 87] on p "Thank you so much for your message, and apologies for our delay in getting back…" at bounding box center [283, 93] width 377 height 19
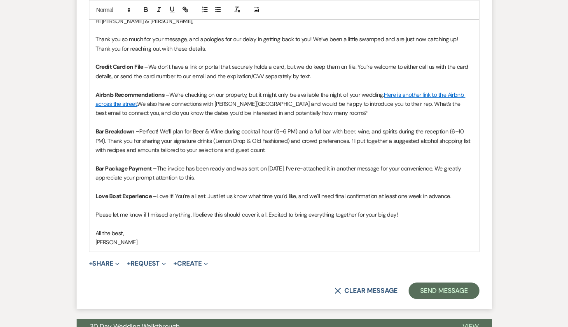
scroll to position [1148, 0]
click at [306, 99] on p "Airbnb Recommendations – We’re checking on our property, but it might only be a…" at bounding box center [283, 105] width 377 height 28
click at [276, 137] on p "Bar Breakdown – Perfect! We’ll plan for Beer & Wine during cocktail hour (5–6 P…" at bounding box center [283, 141] width 377 height 28
click at [245, 164] on p "Bar Package Payment – The invoice has been ready and was sent on August 25. I’v…" at bounding box center [283, 173] width 377 height 19
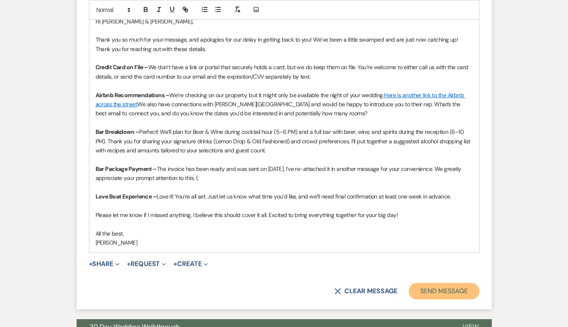
click at [439, 283] on button "Send Message" at bounding box center [443, 291] width 70 height 16
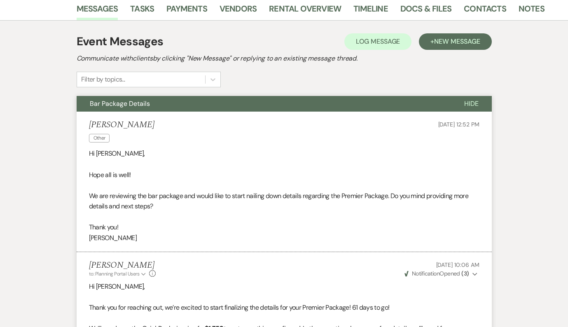
scroll to position [0, 0]
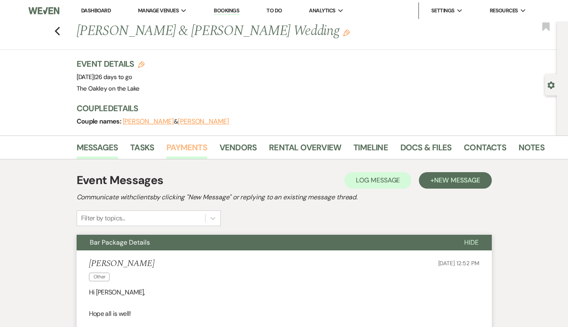
click at [183, 147] on link "Payments" at bounding box center [186, 150] width 41 height 18
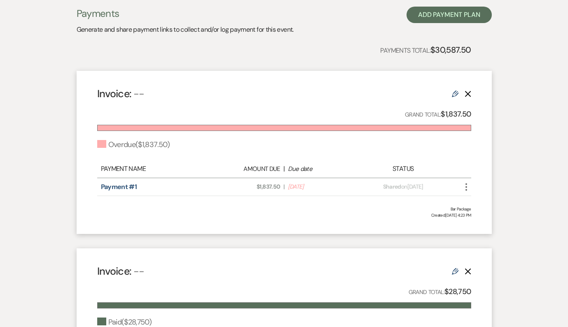
scroll to position [173, 0]
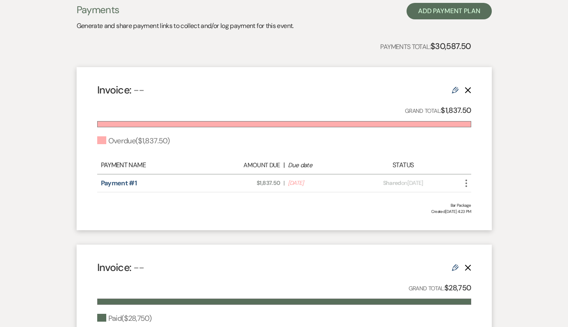
click at [467, 184] on icon "More" at bounding box center [466, 183] width 10 height 10
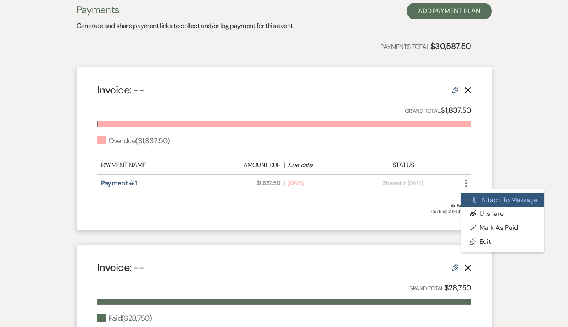
click at [474, 199] on use "button" at bounding box center [474, 200] width 3 height 6
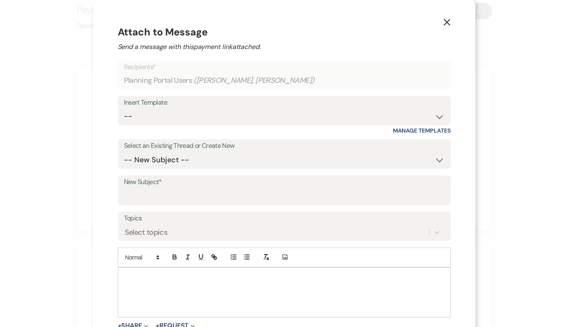
scroll to position [36, 0]
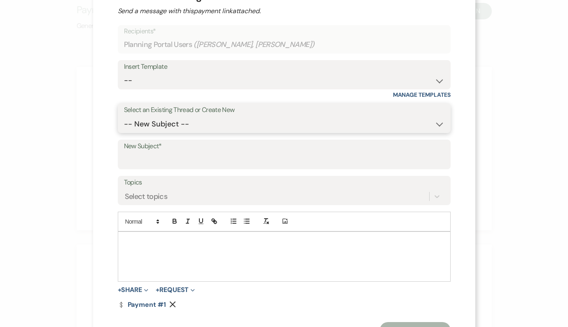
click at [172, 126] on select "-- New Subject -- Bar Package Details 30 Day Wedding Walkthrough Payment Link Q…" at bounding box center [284, 124] width 320 height 16
select select "446432"
click at [167, 116] on select "-- New Subject -- Bar Package Details 30 Day Wedding Walkthrough Payment Link Q…" at bounding box center [284, 124] width 320 height 16
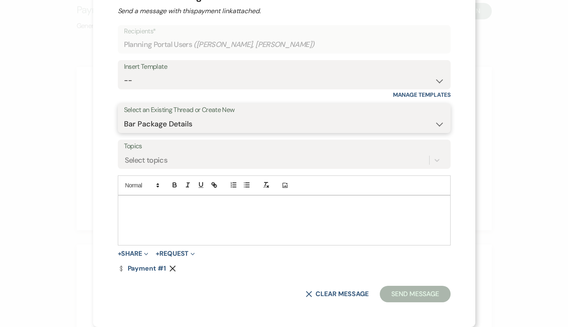
scroll to position [35, 0]
click at [195, 214] on div at bounding box center [284, 220] width 332 height 49
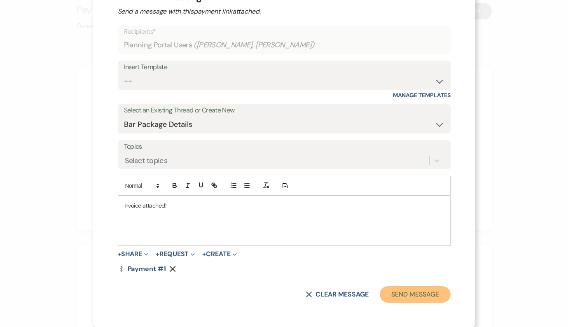
click at [380, 295] on button "Send Message" at bounding box center [415, 294] width 70 height 16
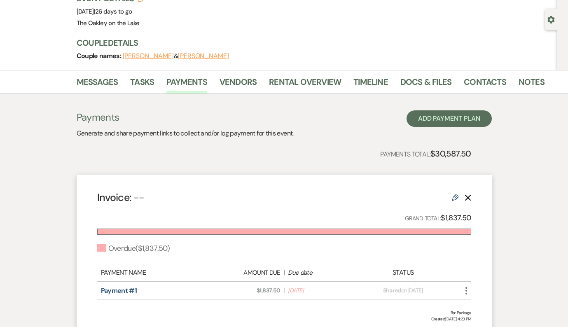
scroll to position [0, 0]
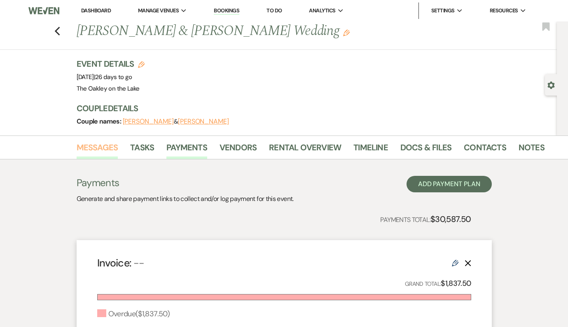
click at [86, 149] on link "Messages" at bounding box center [98, 150] width 42 height 18
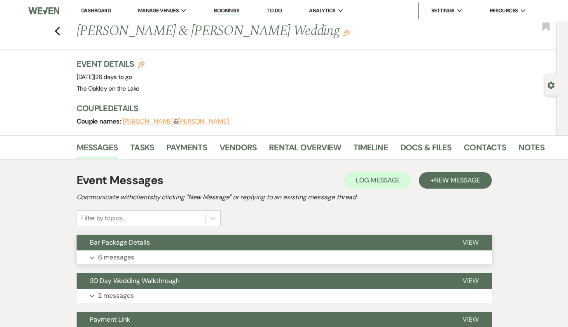
click at [134, 253] on button "Expand 6 messages" at bounding box center [284, 257] width 415 height 14
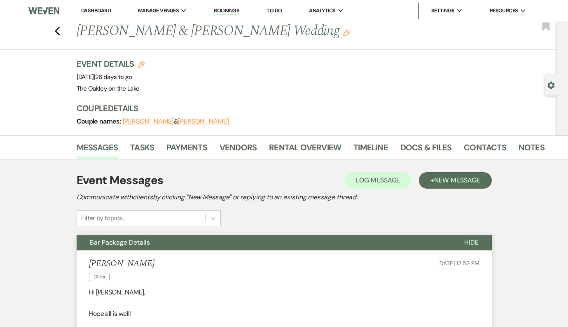
click at [95, 14] on link "Dashboard" at bounding box center [96, 10] width 30 height 7
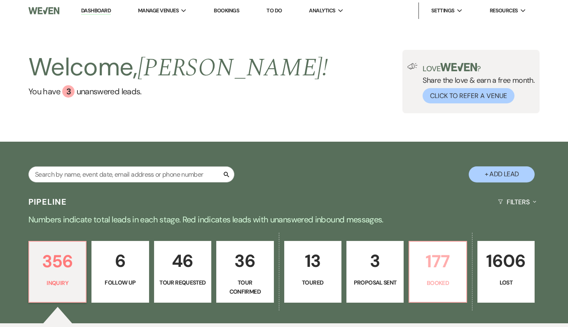
click at [449, 271] on p "177" at bounding box center [437, 261] width 47 height 28
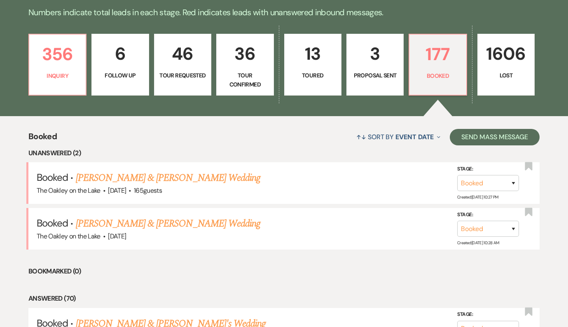
scroll to position [207, 0]
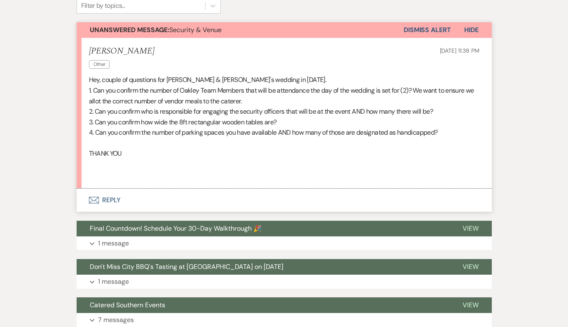
scroll to position [224, 0]
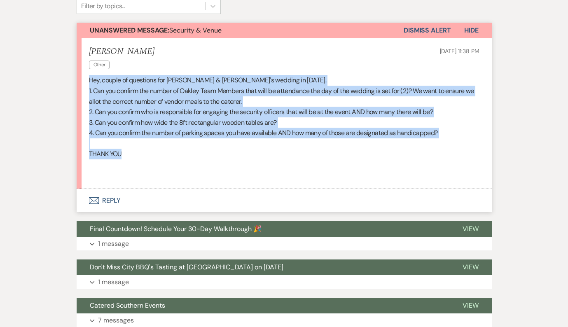
drag, startPoint x: 124, startPoint y: 159, endPoint x: 75, endPoint y: 75, distance: 96.9
copy div "Hey, couple of questions for [PERSON_NAME] & [PERSON_NAME]'s wedding in [DATE].…"
click at [104, 195] on button "Envelope Reply" at bounding box center [284, 200] width 415 height 23
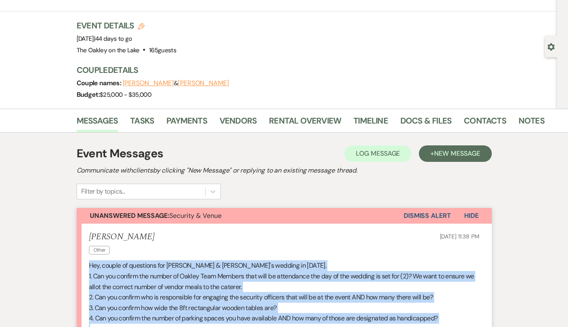
scroll to position [0, 0]
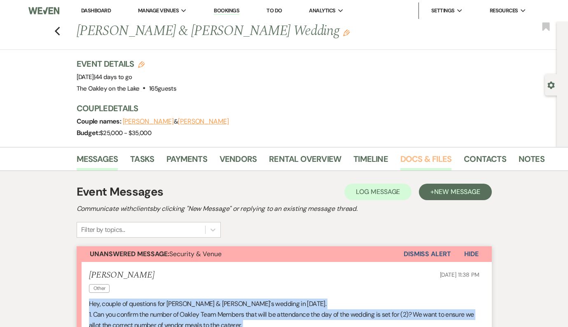
click at [410, 163] on link "Docs & Files" at bounding box center [425, 161] width 51 height 18
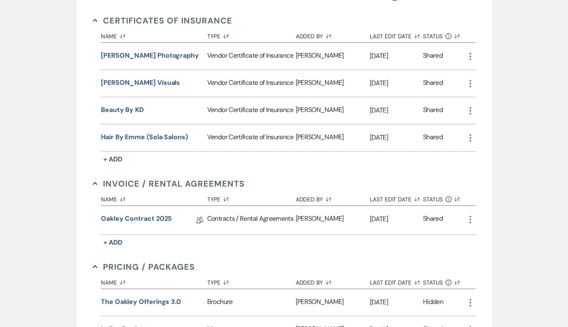
scroll to position [239, 0]
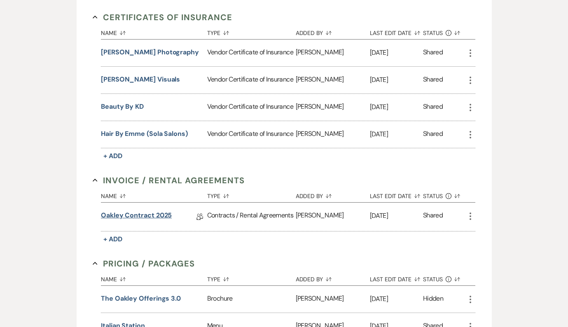
click at [133, 217] on link "Oakley Contract 2025" at bounding box center [136, 216] width 71 height 13
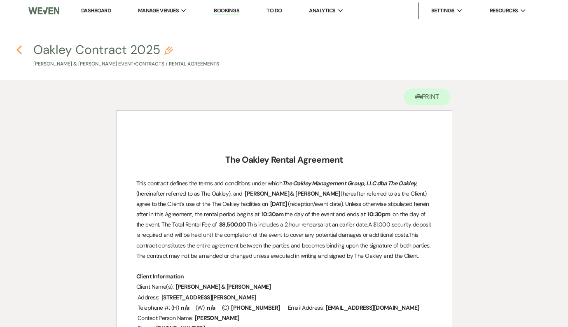
click at [18, 45] on icon "Previous" at bounding box center [19, 50] width 6 height 10
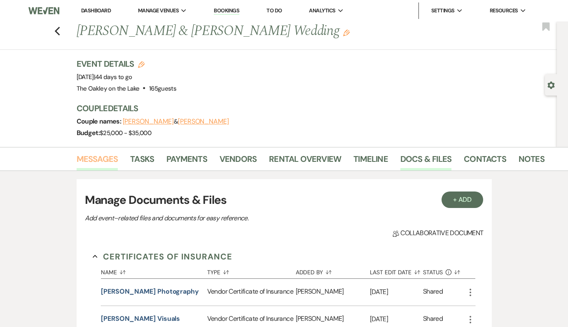
click at [96, 160] on link "Messages" at bounding box center [98, 161] width 42 height 18
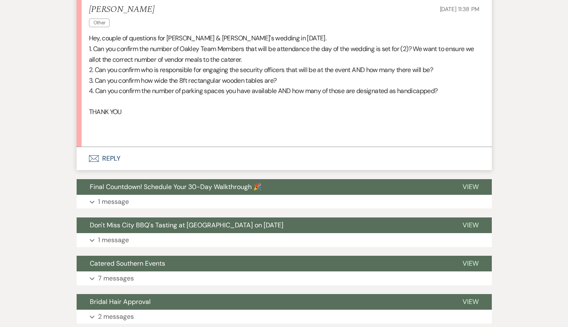
click at [115, 159] on button "Envelope Reply" at bounding box center [284, 158] width 415 height 23
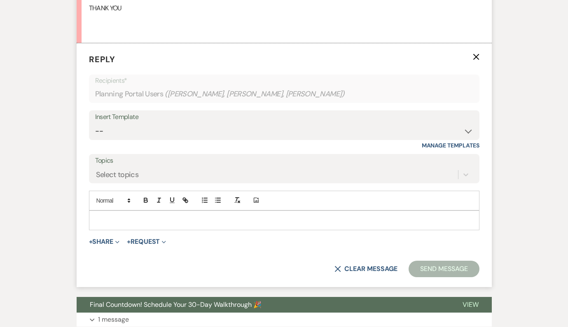
scroll to position [371, 0]
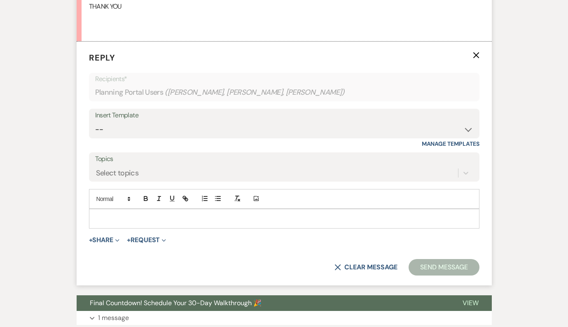
click at [142, 217] on p at bounding box center [283, 218] width 377 height 9
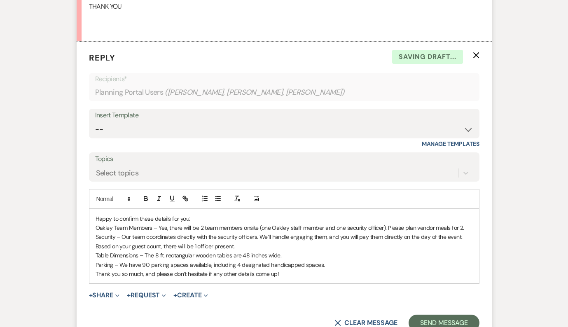
click at [196, 219] on p "Happy to confirm these details for you:" at bounding box center [283, 218] width 377 height 9
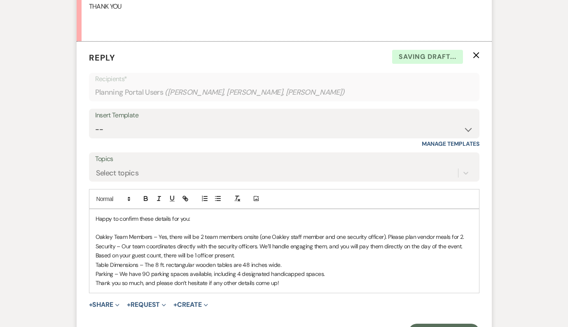
click at [246, 266] on p "Table Dimensions – The 8 ft. rectangular wooden tables are 48 inches wide." at bounding box center [283, 264] width 377 height 9
drag, startPoint x: 150, startPoint y: 236, endPoint x: 83, endPoint y: 236, distance: 67.5
click at [83, 237] on form "Reply X Saving draft... Recipients* Planning Portal Users ( Regan Morris, Kris …" at bounding box center [284, 196] width 415 height 308
drag, startPoint x: 116, startPoint y: 247, endPoint x: 83, endPoint y: 245, distance: 33.8
click at [83, 245] on form "Reply X Saving draft... Recipients* Planning Portal Users ( Regan Morris, Kris …" at bounding box center [284, 196] width 415 height 308
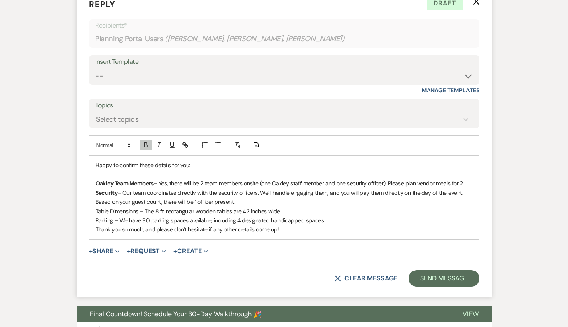
scroll to position [430, 0]
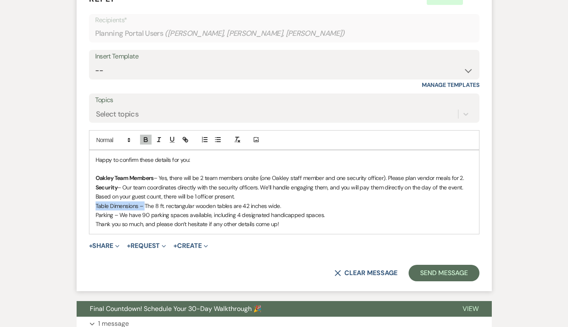
drag, startPoint x: 144, startPoint y: 204, endPoint x: 86, endPoint y: 207, distance: 58.1
click at [86, 207] on form "Reply X Draft Recipients* Planning Portal Users ( Regan Morris, Kris Morris, Ma…" at bounding box center [284, 137] width 415 height 308
drag, startPoint x: 117, startPoint y: 215, endPoint x: 90, endPoint y: 214, distance: 27.2
click at [90, 214] on div "Happy to confirm these details for you: Oakley Team Members – Yes, there will b…" at bounding box center [283, 192] width 389 height 84
click at [332, 216] on p "Parking – We have 90 parking spaces available, including 4 designated handicapp…" at bounding box center [283, 214] width 377 height 9
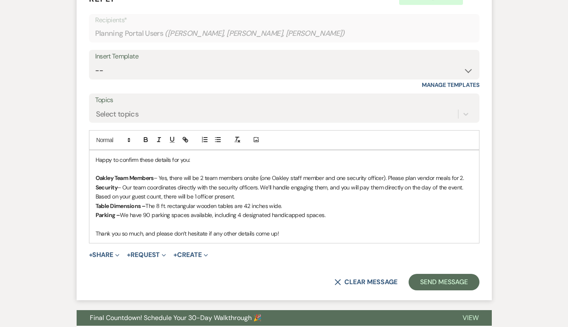
click at [98, 158] on p "Happy to confirm these details for you:" at bounding box center [283, 159] width 377 height 9
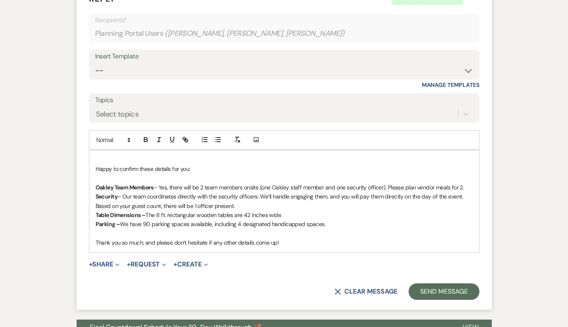
click at [127, 156] on p at bounding box center [283, 159] width 377 height 9
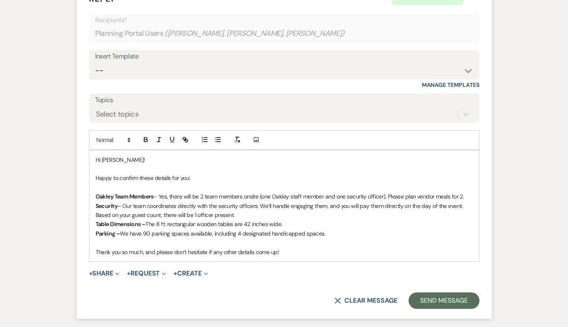
click at [162, 175] on p "Happy to confirm these details for you:" at bounding box center [283, 177] width 377 height 9
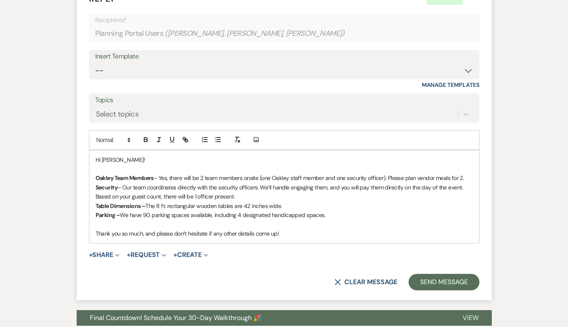
click at [308, 187] on p "Security – Our team coordinates directly with the security officers. We’ll hand…" at bounding box center [283, 192] width 377 height 19
click at [287, 206] on p "Table Dimensions – The 8 ft. rectangular wooden tables are 42 inches wide." at bounding box center [283, 205] width 377 height 9
click at [298, 240] on div "Hi Kris! Oakley Team Members – Yes, there will be 2 team members onsite (one Oa…" at bounding box center [283, 196] width 389 height 93
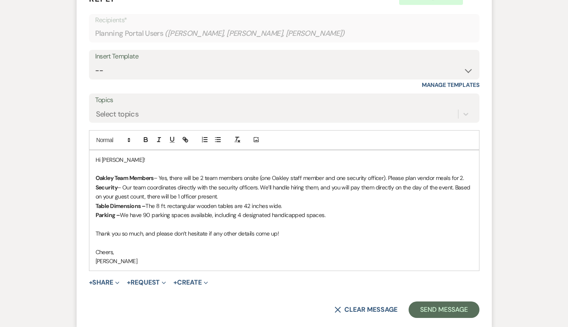
click at [242, 233] on p "Thank you so much, and please don’t hesitate if any other details come up!" at bounding box center [283, 233] width 377 height 9
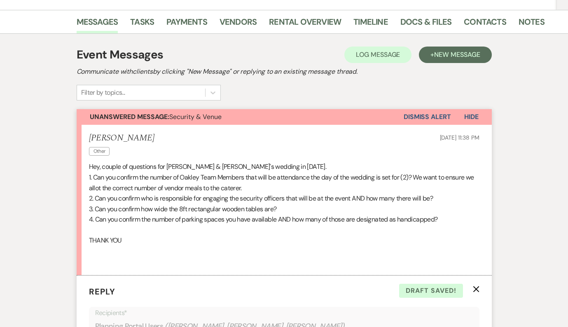
scroll to position [501, 0]
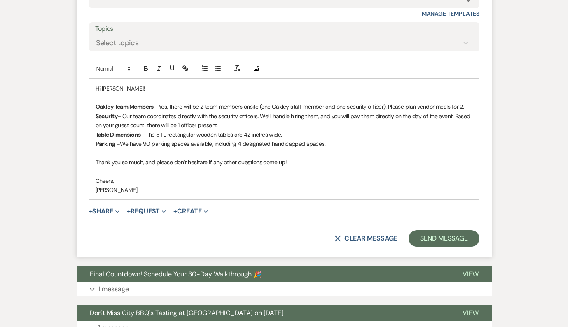
click at [307, 163] on p "Thank you so much, and please don’t hesitate if any other questions come up!" at bounding box center [283, 162] width 377 height 9
click at [462, 239] on button "Send Message" at bounding box center [443, 238] width 70 height 16
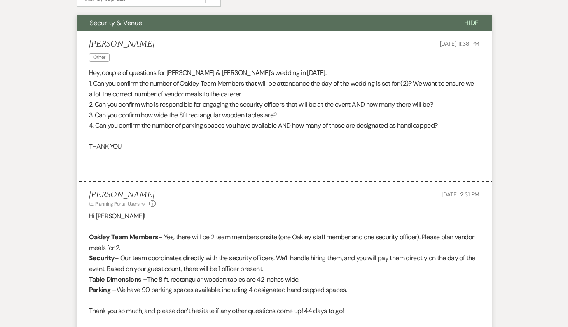
scroll to position [0, 0]
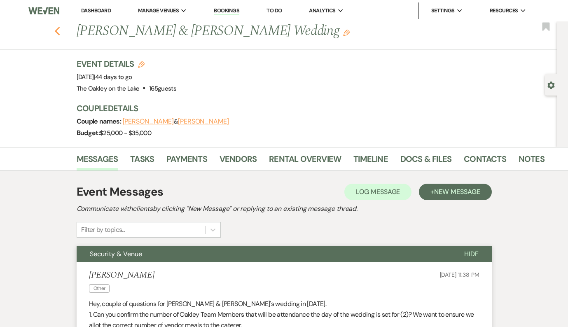
click at [58, 33] on icon "Previous" at bounding box center [57, 31] width 6 height 10
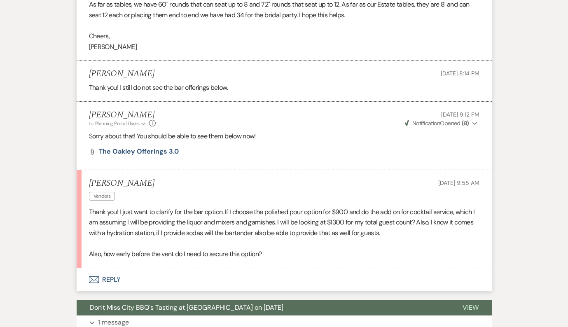
scroll to position [452, 0]
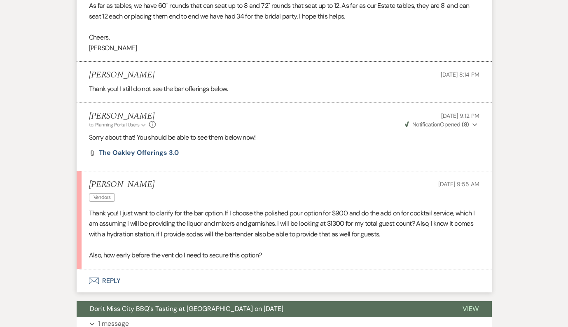
click at [119, 281] on button "Envelope Reply" at bounding box center [284, 280] width 415 height 23
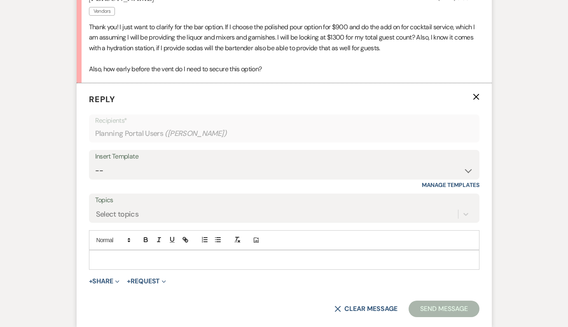
scroll to position [643, 0]
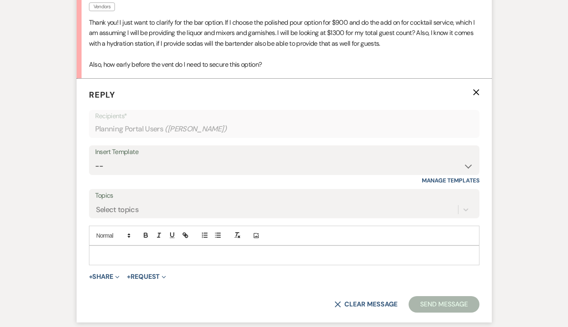
click at [130, 257] on p at bounding box center [283, 255] width 377 height 9
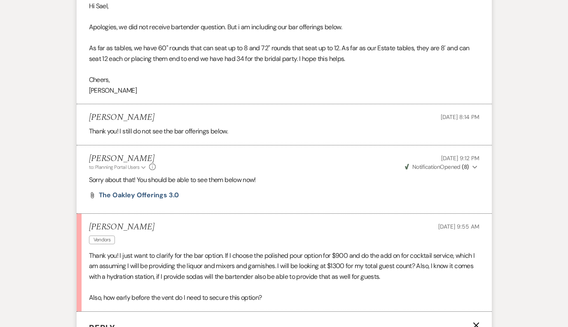
scroll to position [409, 0]
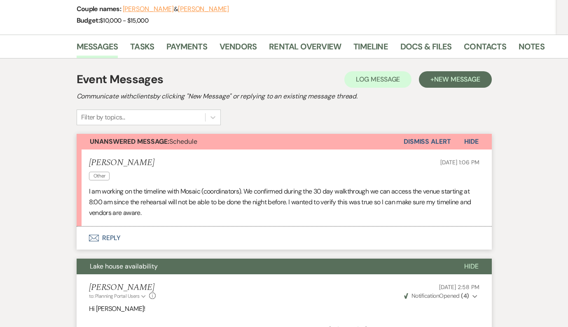
scroll to position [106, 0]
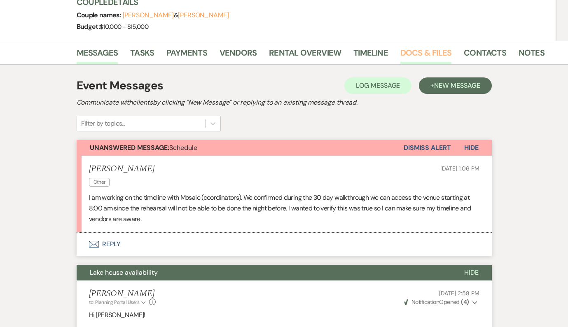
click at [418, 57] on link "Docs & Files" at bounding box center [425, 55] width 51 height 18
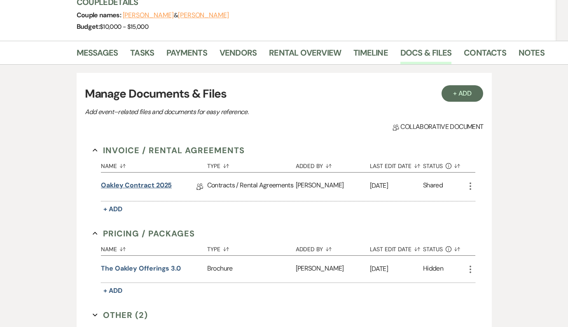
click at [158, 185] on link "Oakley Contract 2025" at bounding box center [136, 186] width 71 height 13
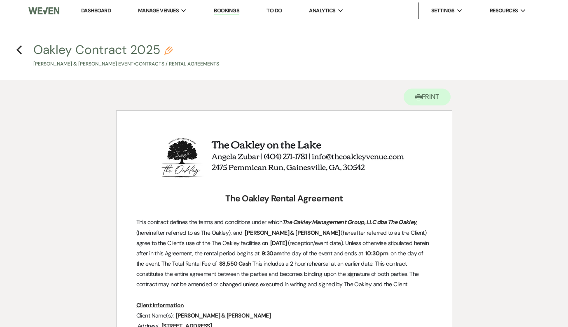
click at [23, 48] on h4 "Previous Oakley Contract 2025 Pencil [PERSON_NAME] & [PERSON_NAME] Event • Cont…" at bounding box center [284, 54] width 568 height 27
click at [21, 48] on icon "Previous" at bounding box center [19, 50] width 6 height 10
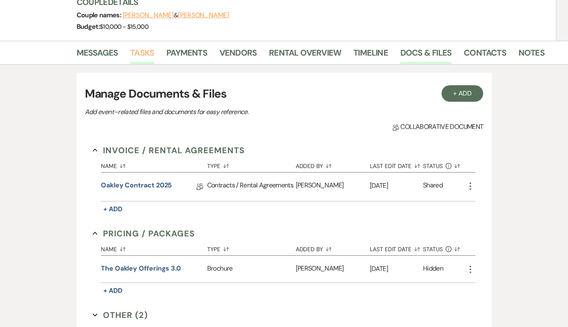
click at [140, 47] on link "Tasks" at bounding box center [142, 55] width 24 height 18
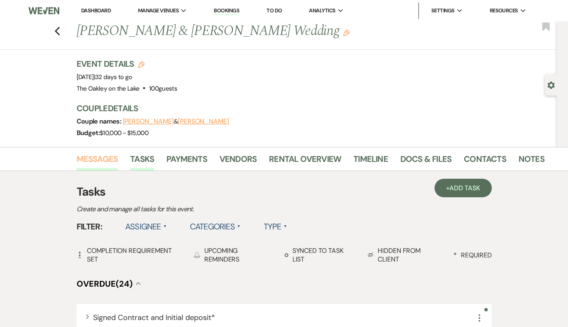
click at [89, 165] on link "Messages" at bounding box center [98, 161] width 42 height 18
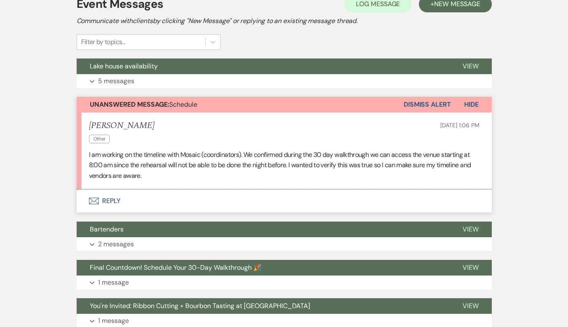
scroll to position [188, 0]
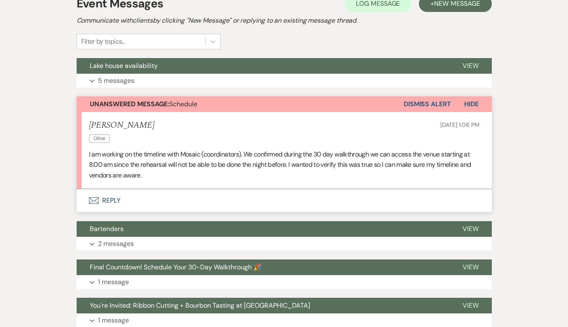
click at [136, 200] on button "Envelope Reply" at bounding box center [284, 200] width 415 height 23
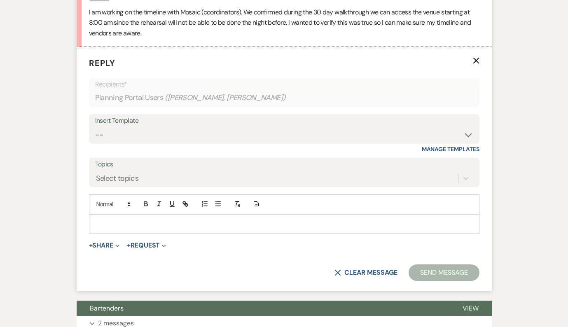
scroll to position [335, 0]
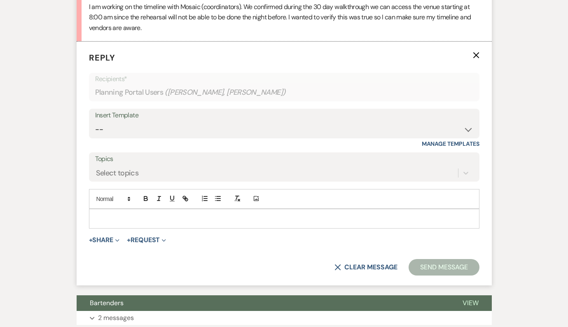
click at [137, 214] on p at bounding box center [283, 218] width 377 height 9
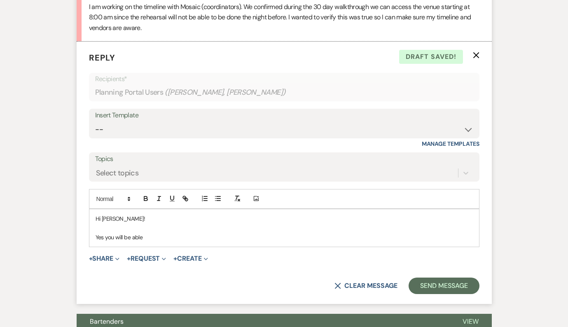
click at [116, 238] on p "Yes you will be able" at bounding box center [283, 237] width 377 height 9
click at [209, 238] on p "Yes you and your bridal party will be able" at bounding box center [283, 237] width 377 height 9
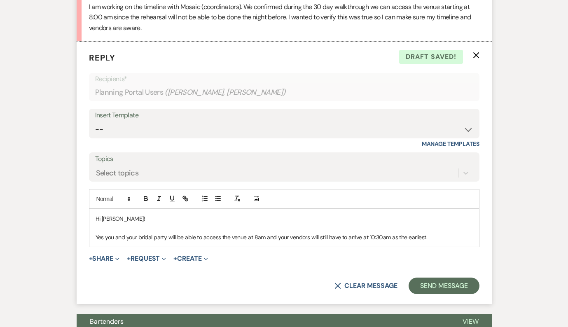
click at [268, 237] on p "Yes you and your bridal party will be able to access the venue at 8am and your …" at bounding box center [283, 237] width 377 height 9
drag, startPoint x: 434, startPoint y: 235, endPoint x: 401, endPoint y: 236, distance: 33.0
click at [401, 237] on p "Yes you and your bridal party will be able to access the venue at 8am however y…" at bounding box center [283, 237] width 377 height 9
click at [289, 238] on p "Yes you and your bridal party will be able to access the venue at 8am however y…" at bounding box center [283, 237] width 377 height 9
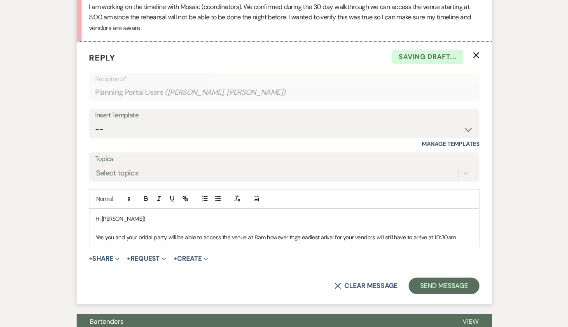
click at [295, 238] on p "Yes you and your bridal party will be able to access the venue at 8am however t…" at bounding box center [283, 237] width 377 height 9
click at [321, 238] on p "Yes you and your bridal party will be able to access the venue at 8am however t…" at bounding box center [283, 237] width 377 height 9
click at [413, 237] on p "Yes you and your bridal party will be able to access the venue at 8am however t…" at bounding box center [283, 237] width 377 height 9
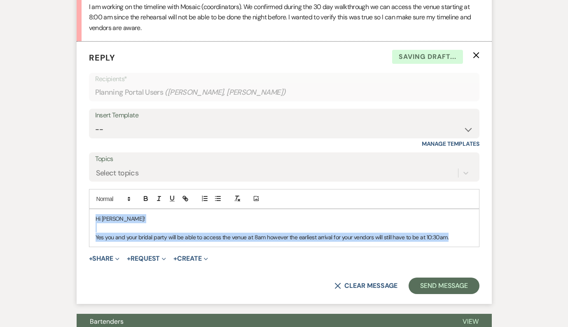
copy div "Hi [PERSON_NAME]! Yes you and your bridal party will be able to access the venu…"
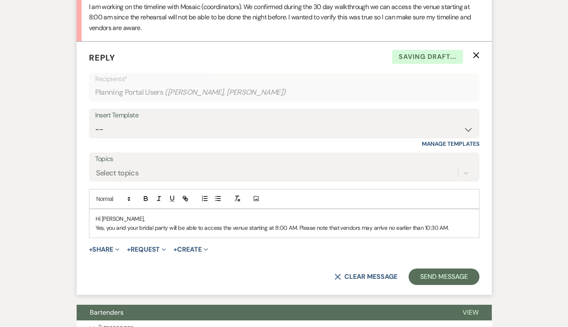
click at [148, 218] on p "Hi [PERSON_NAME]," at bounding box center [283, 218] width 377 height 9
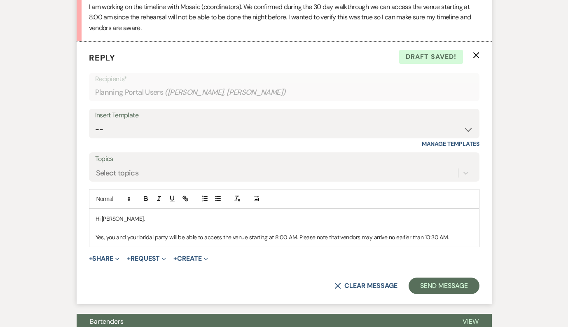
click at [462, 238] on p "Yes, you and your bridal party will be able to access the venue starting at 8:0…" at bounding box center [283, 237] width 377 height 9
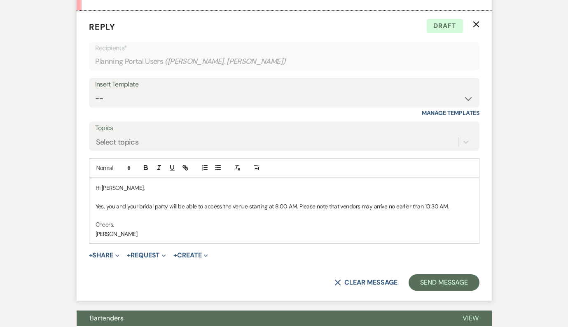
scroll to position [364, 0]
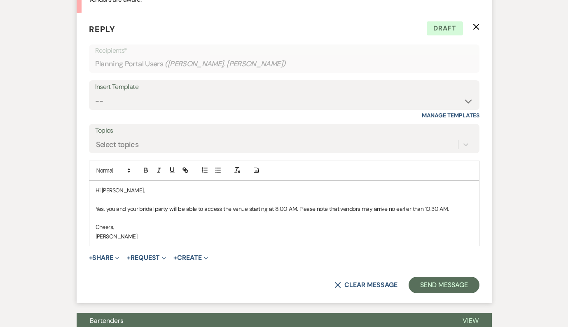
click at [117, 190] on p "Hi [PERSON_NAME]," at bounding box center [283, 190] width 377 height 9
click at [440, 251] on form "Reply X Draft Recipients* Planning Portal Users ( [PERSON_NAME], [PERSON_NAME] …" at bounding box center [284, 158] width 415 height 290
click at [446, 281] on button "Send Message" at bounding box center [443, 285] width 70 height 16
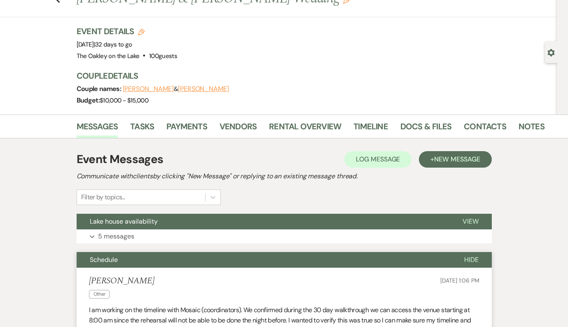
scroll to position [0, 0]
